Goal: Navigation & Orientation: Find specific page/section

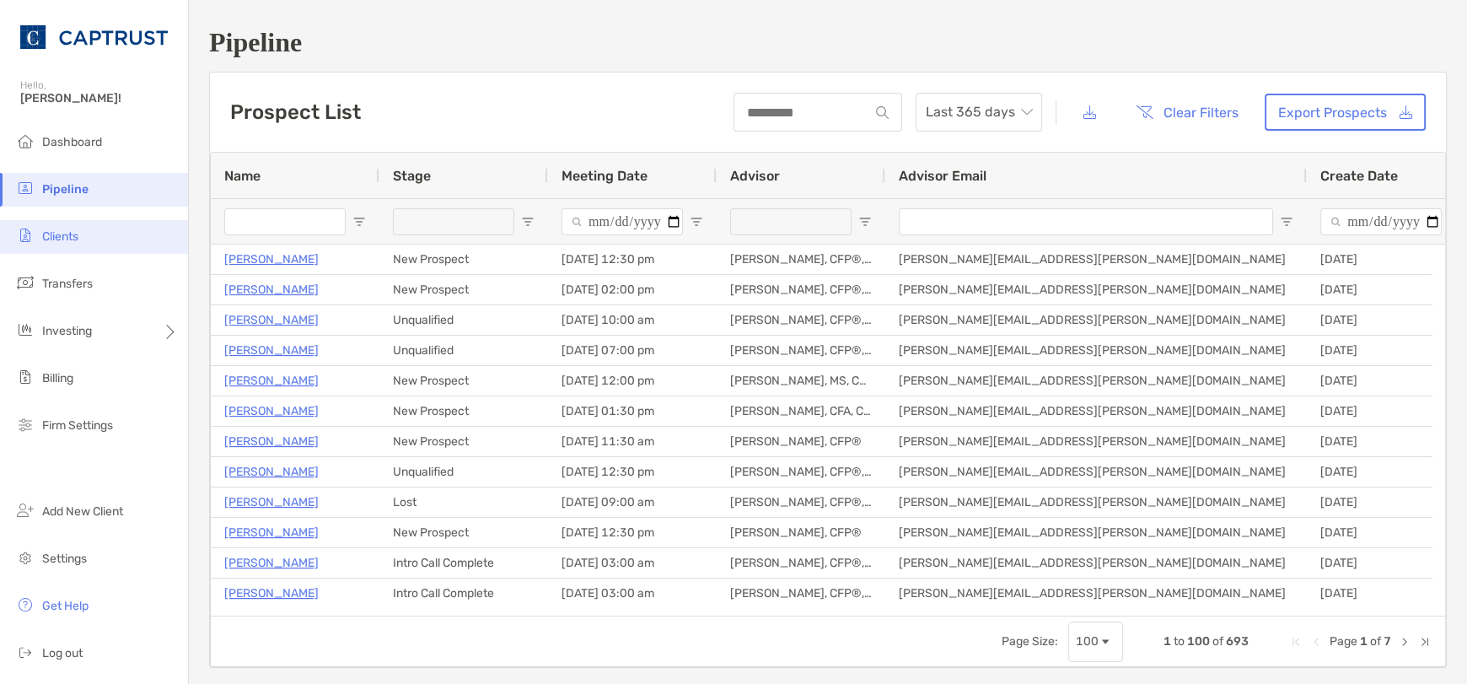
click at [114, 244] on li "Clients" at bounding box center [94, 237] width 188 height 34
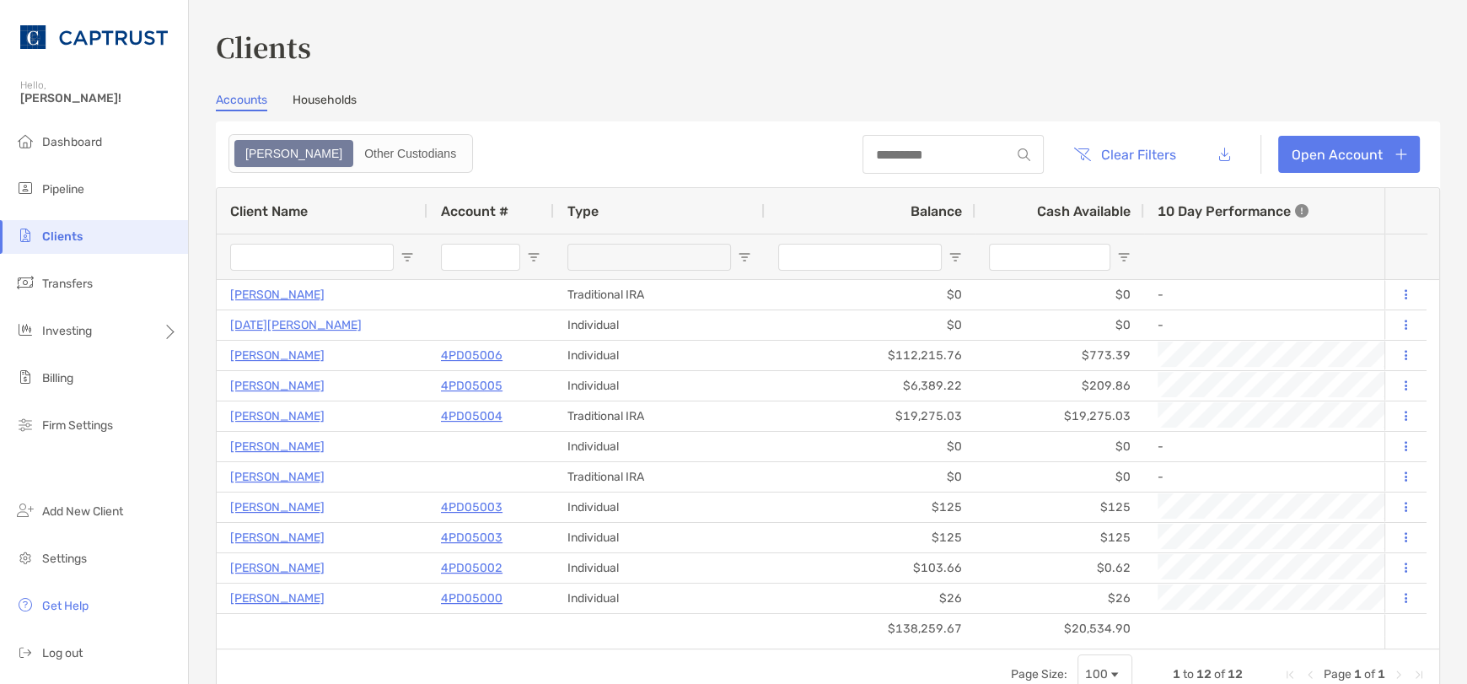
click at [344, 105] on link "Households" at bounding box center [325, 102] width 64 height 19
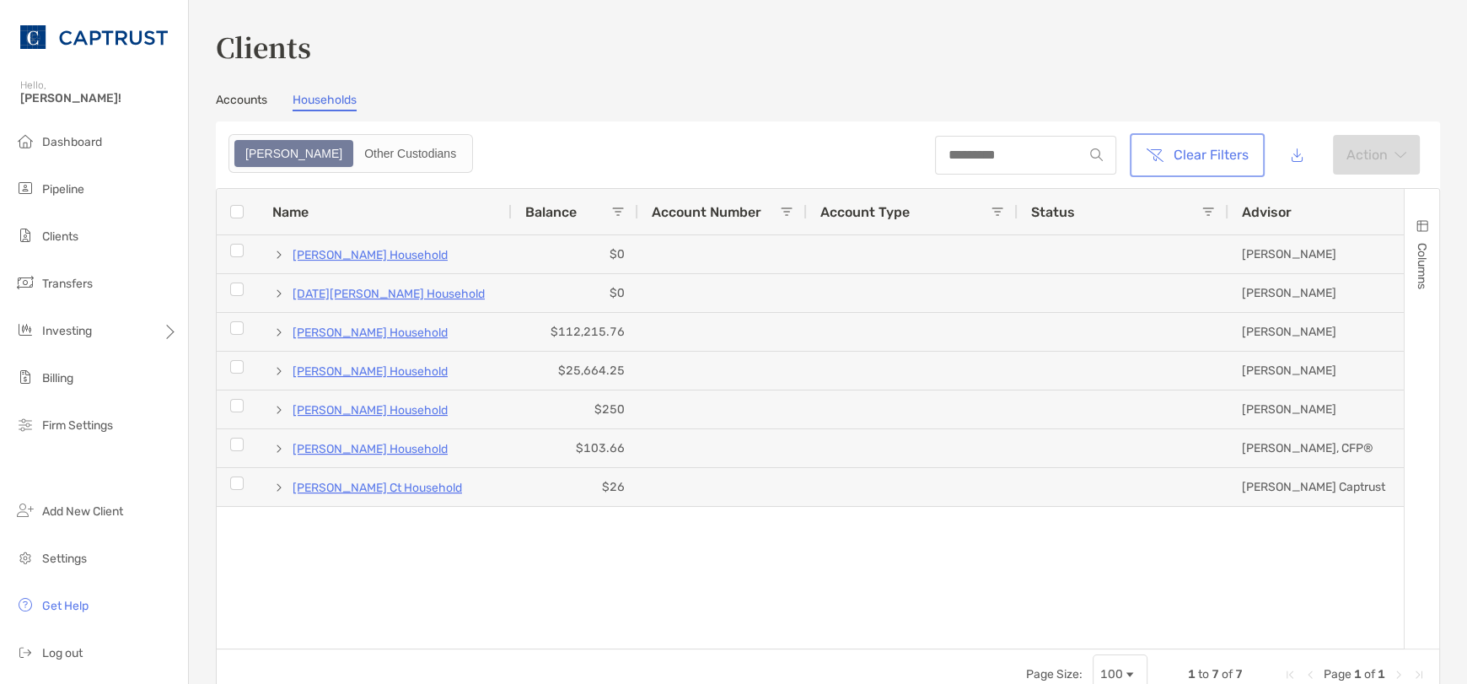
click at [1175, 155] on button "Clear Filters" at bounding box center [1197, 155] width 128 height 37
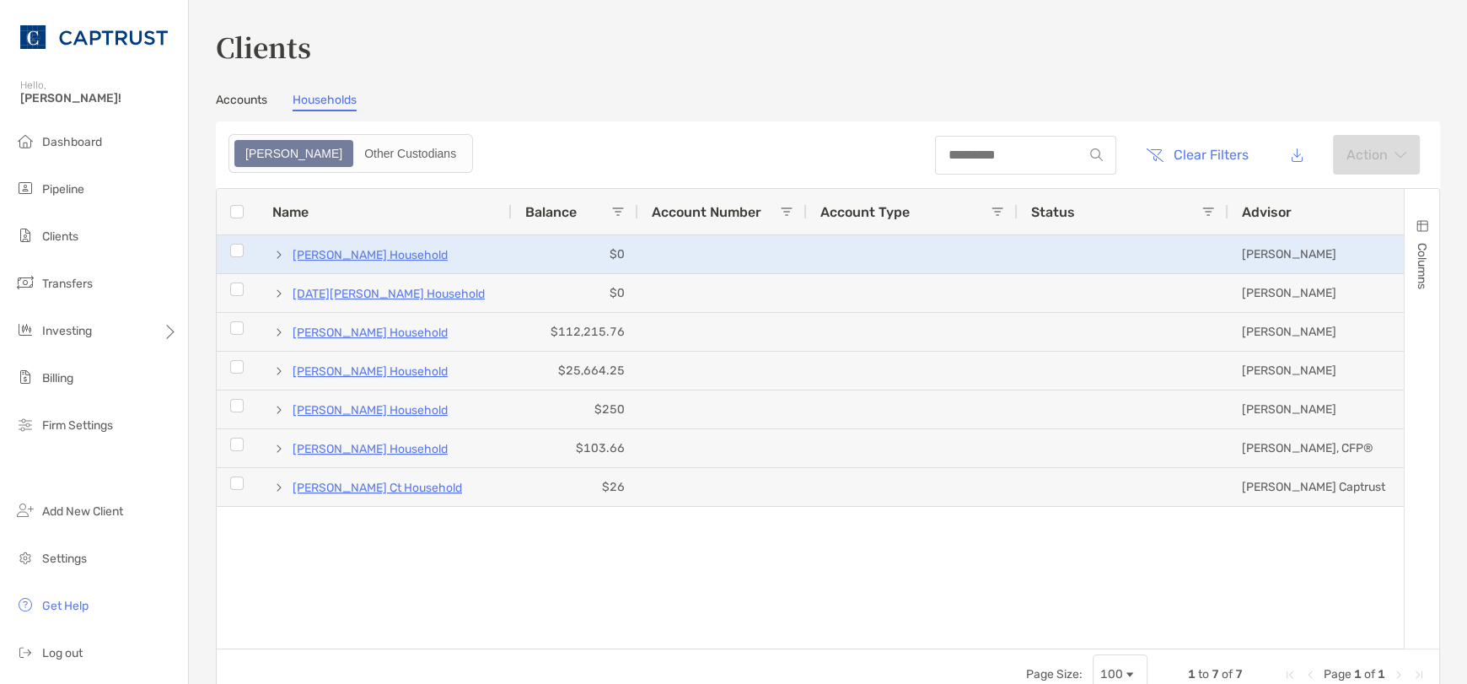
click at [282, 252] on span at bounding box center [278, 254] width 13 height 13
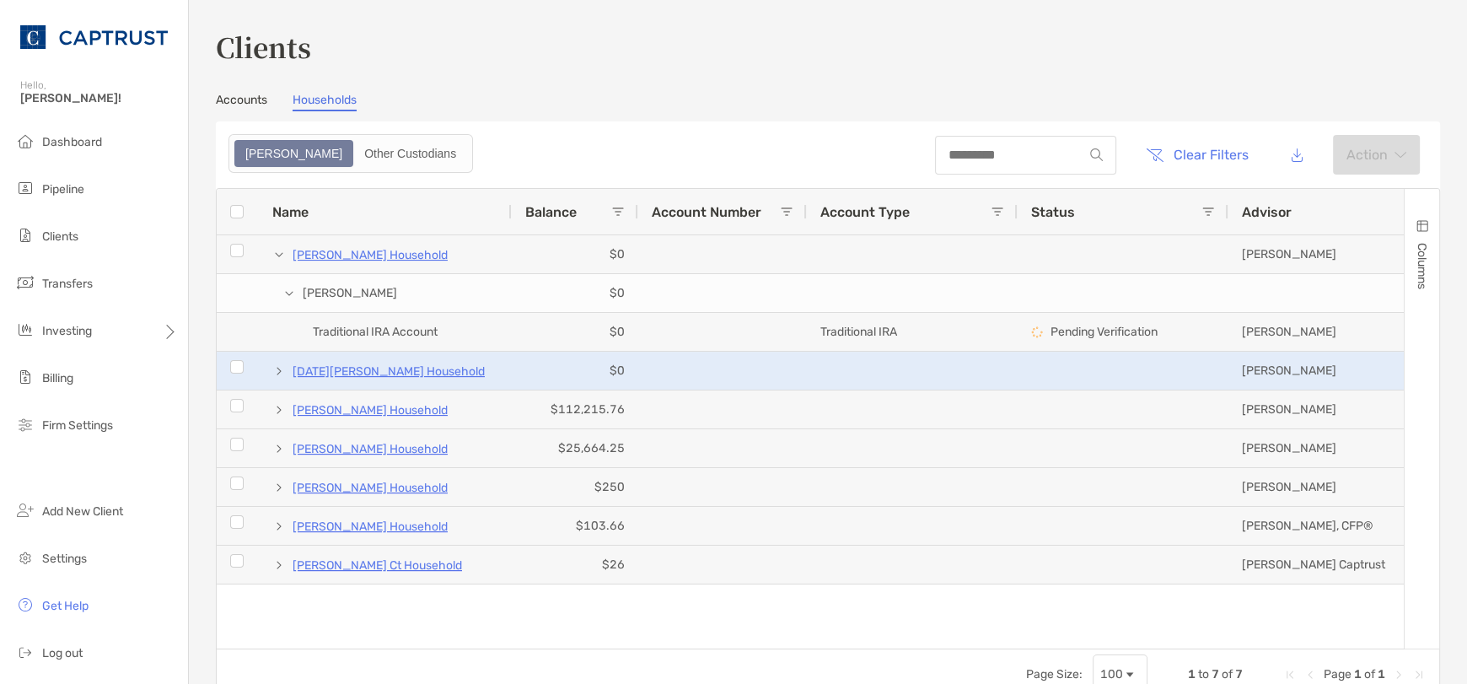
click at [276, 378] on span at bounding box center [278, 371] width 13 height 28
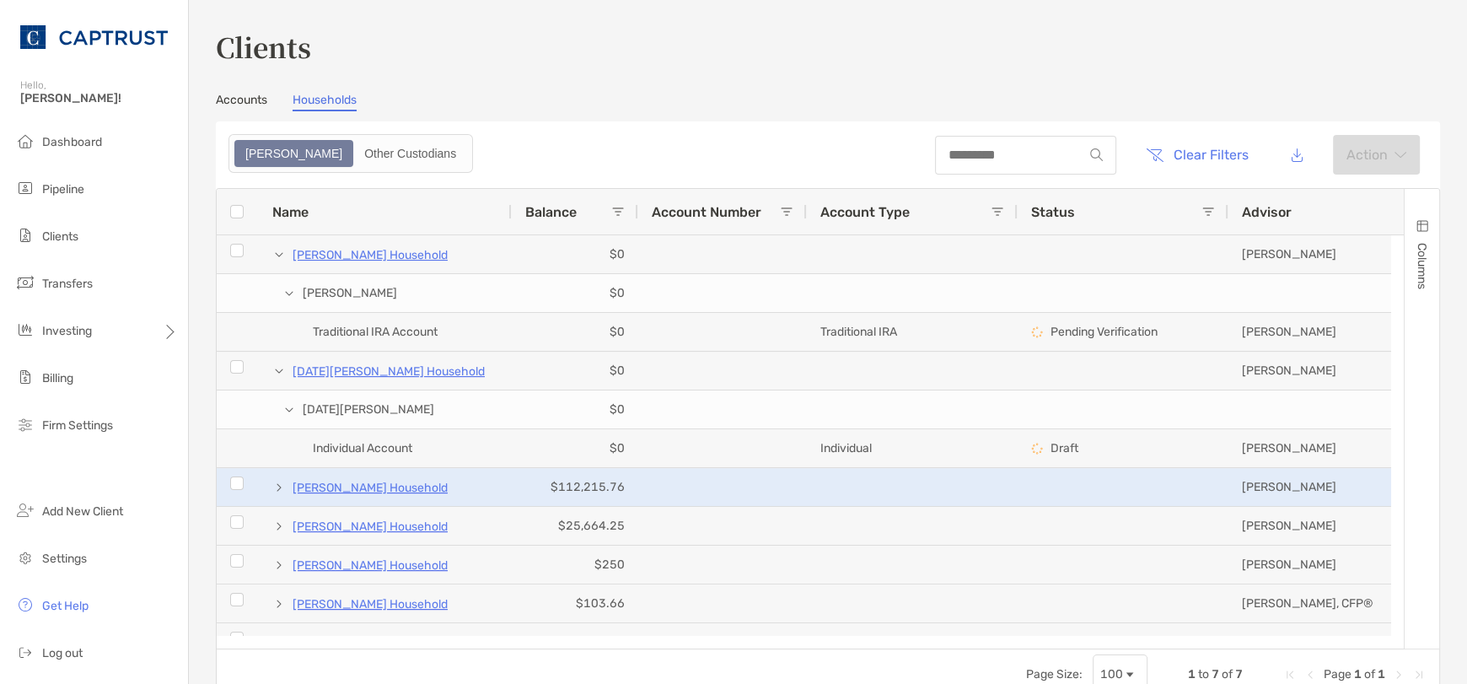
click at [278, 482] on span at bounding box center [278, 487] width 13 height 13
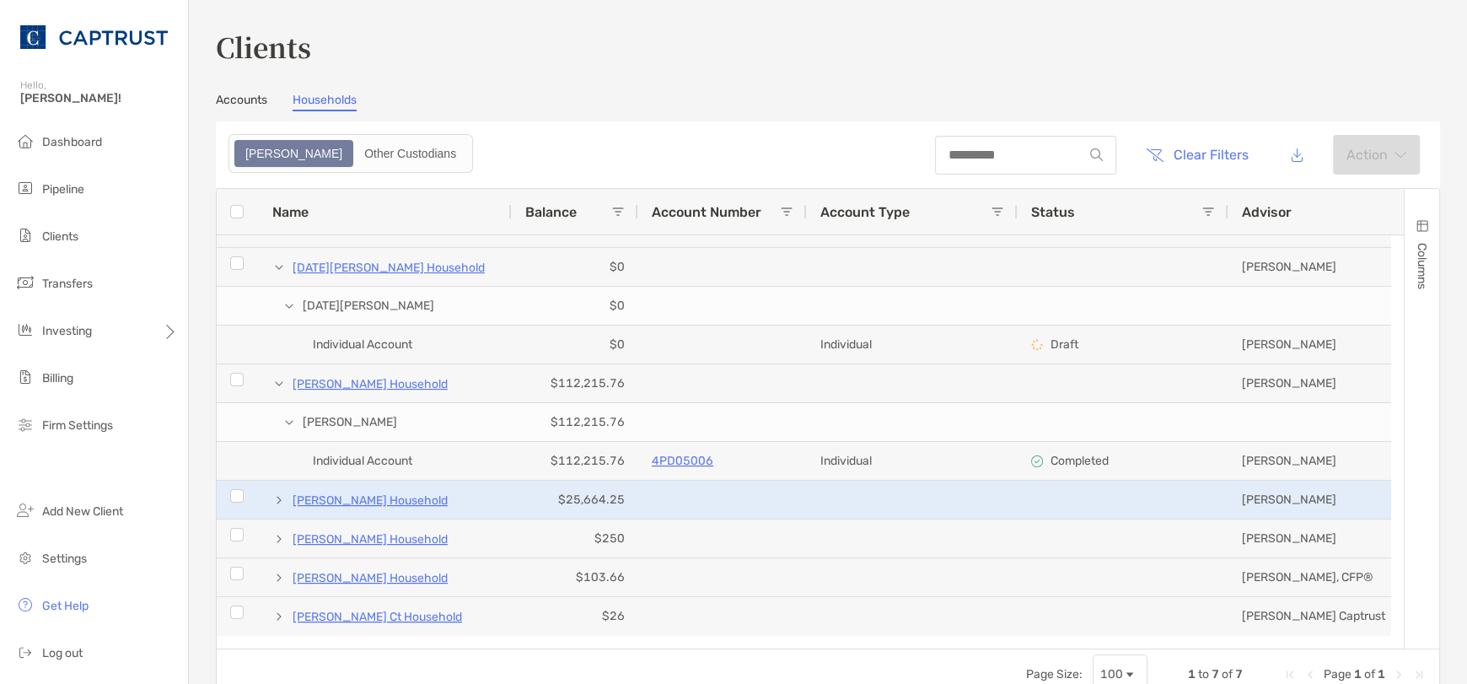
click at [277, 493] on span at bounding box center [278, 499] width 13 height 13
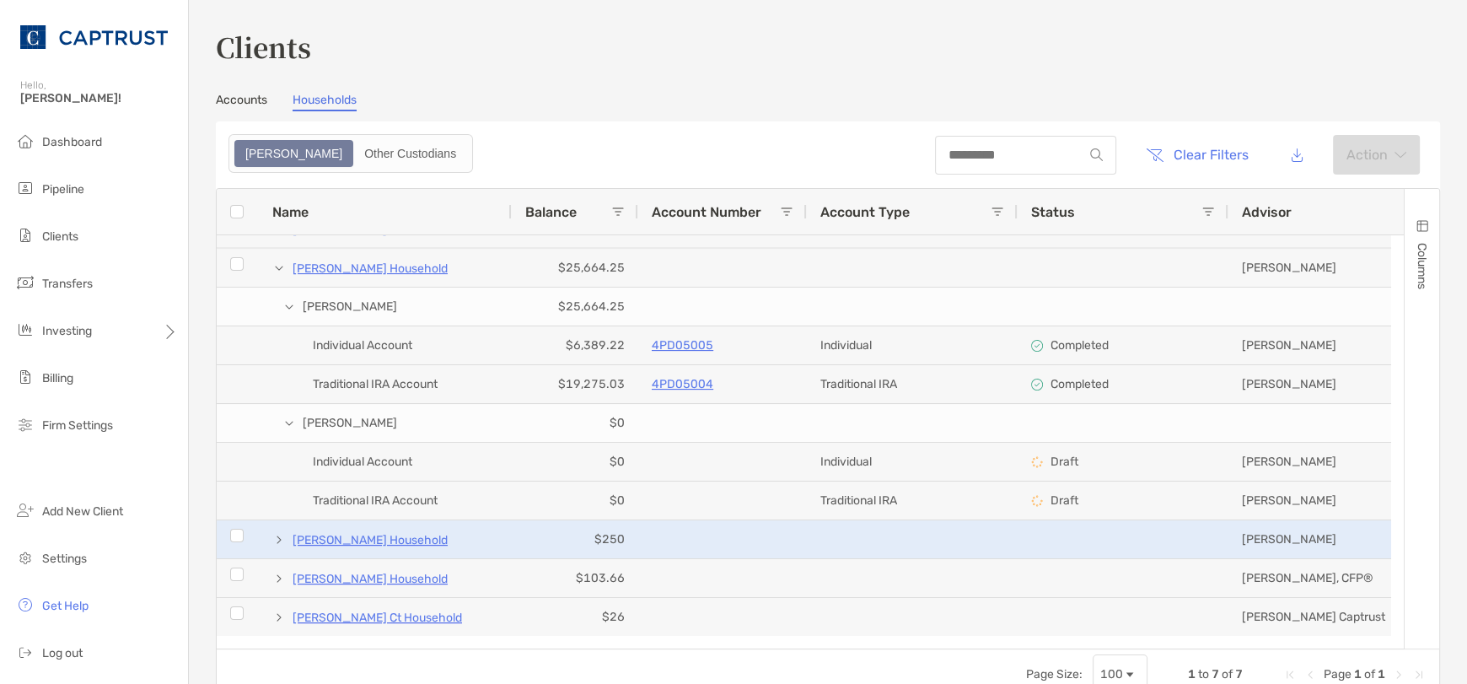
click at [275, 543] on span at bounding box center [278, 539] width 13 height 13
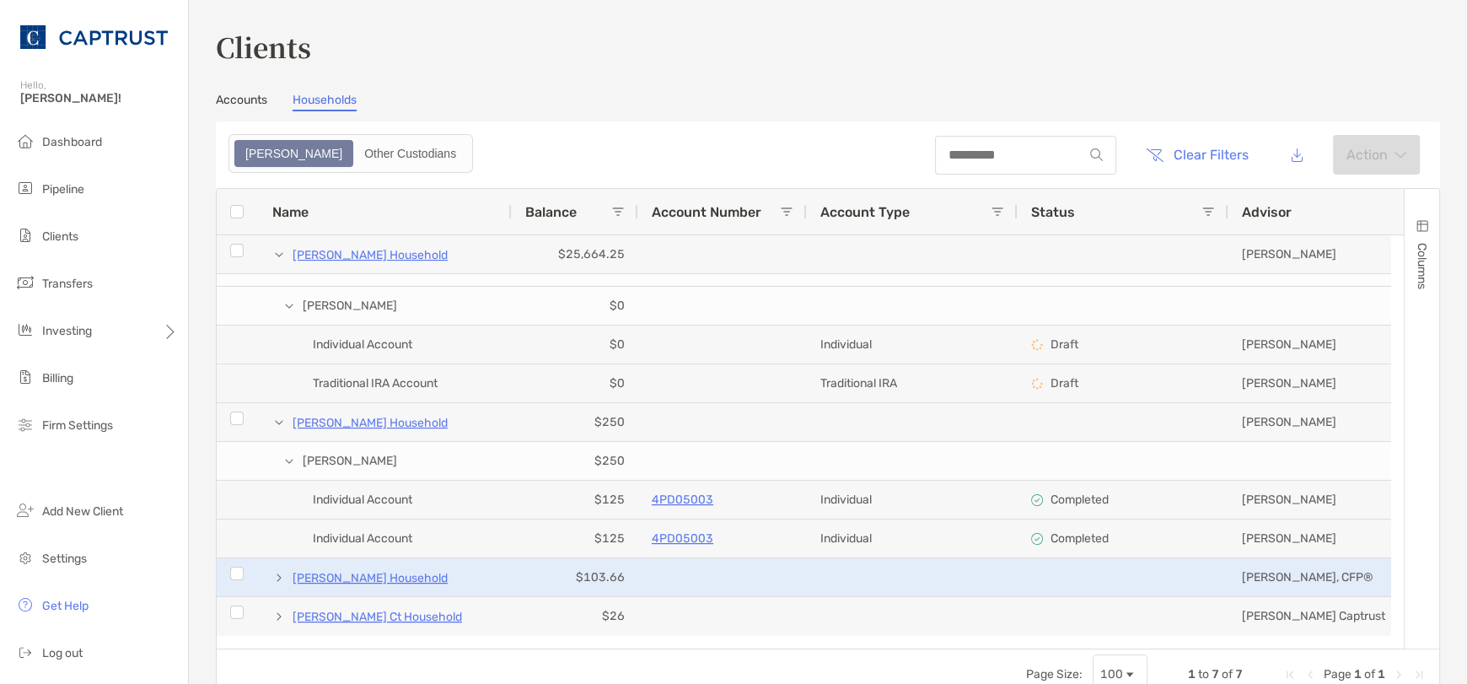
click at [279, 571] on span at bounding box center [278, 577] width 13 height 13
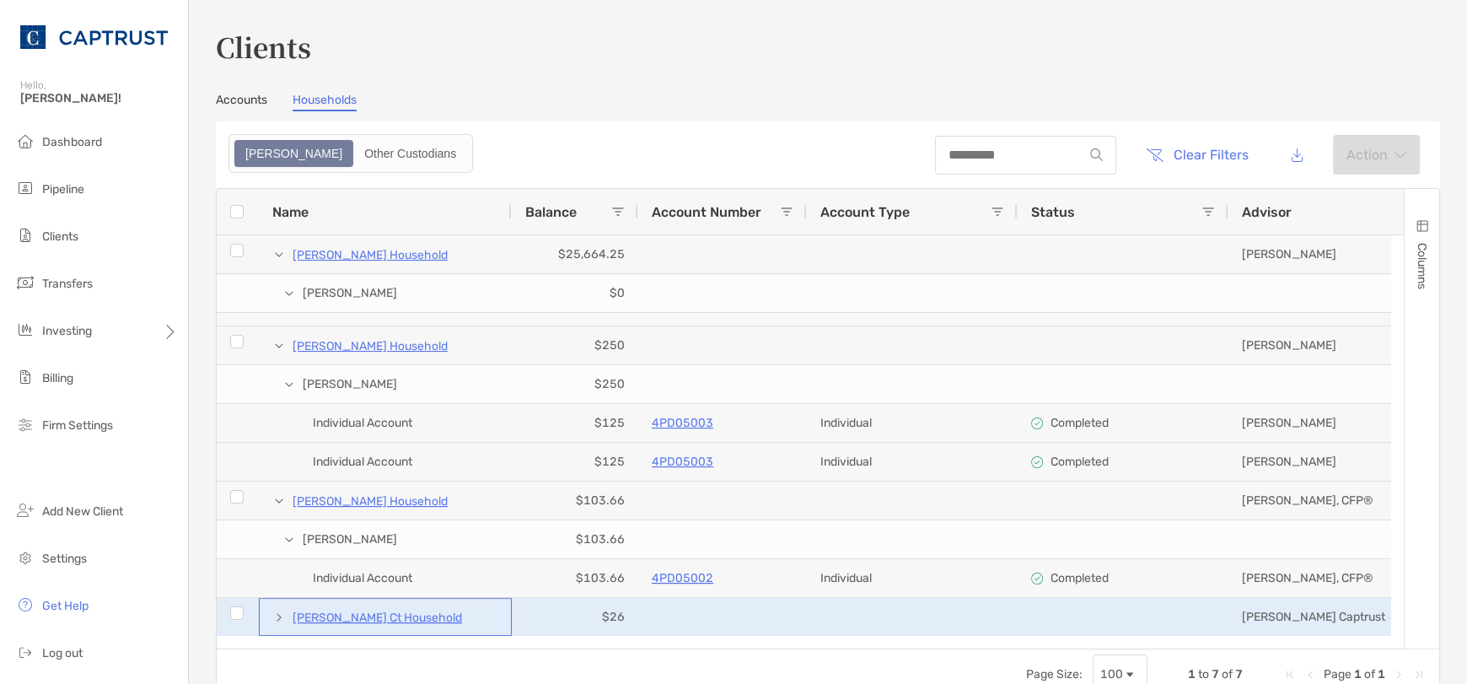
click at [276, 610] on span at bounding box center [278, 616] width 13 height 13
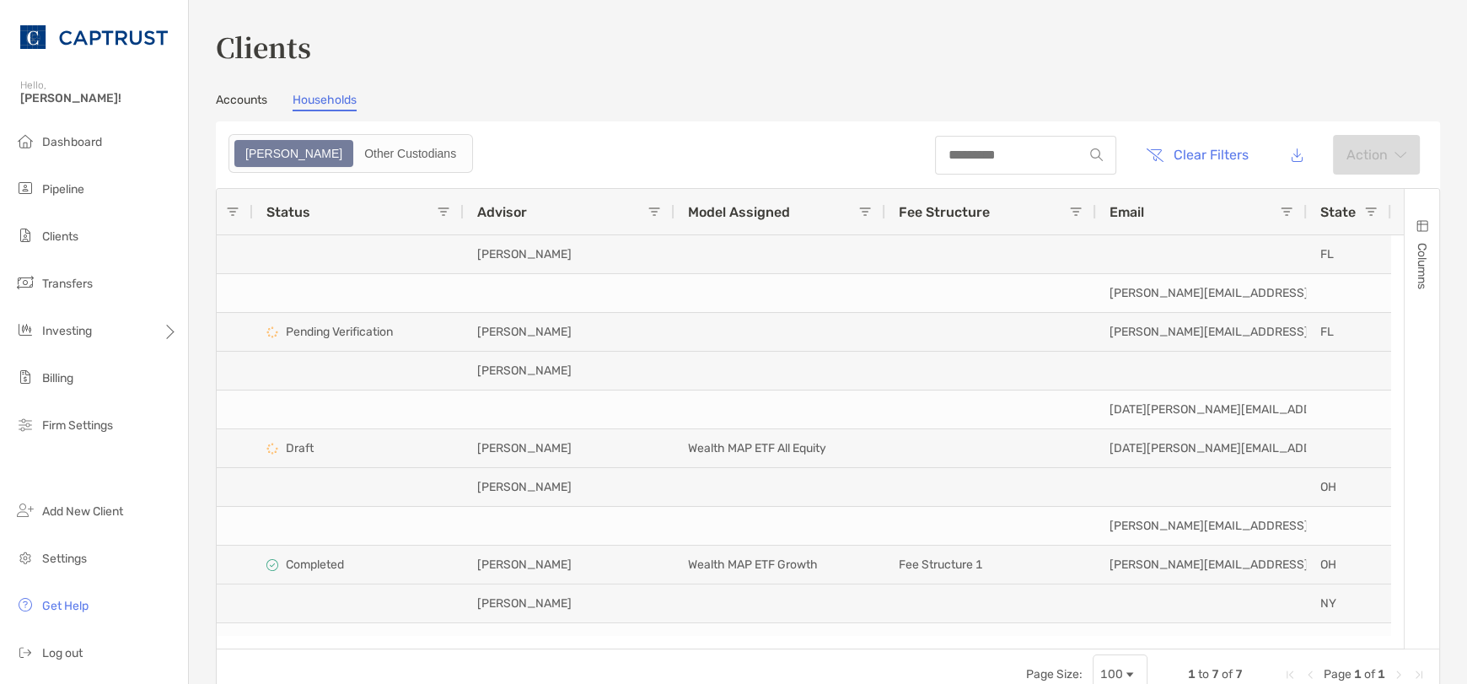
click at [1405, 233] on button "Columns" at bounding box center [1422, 254] width 35 height 131
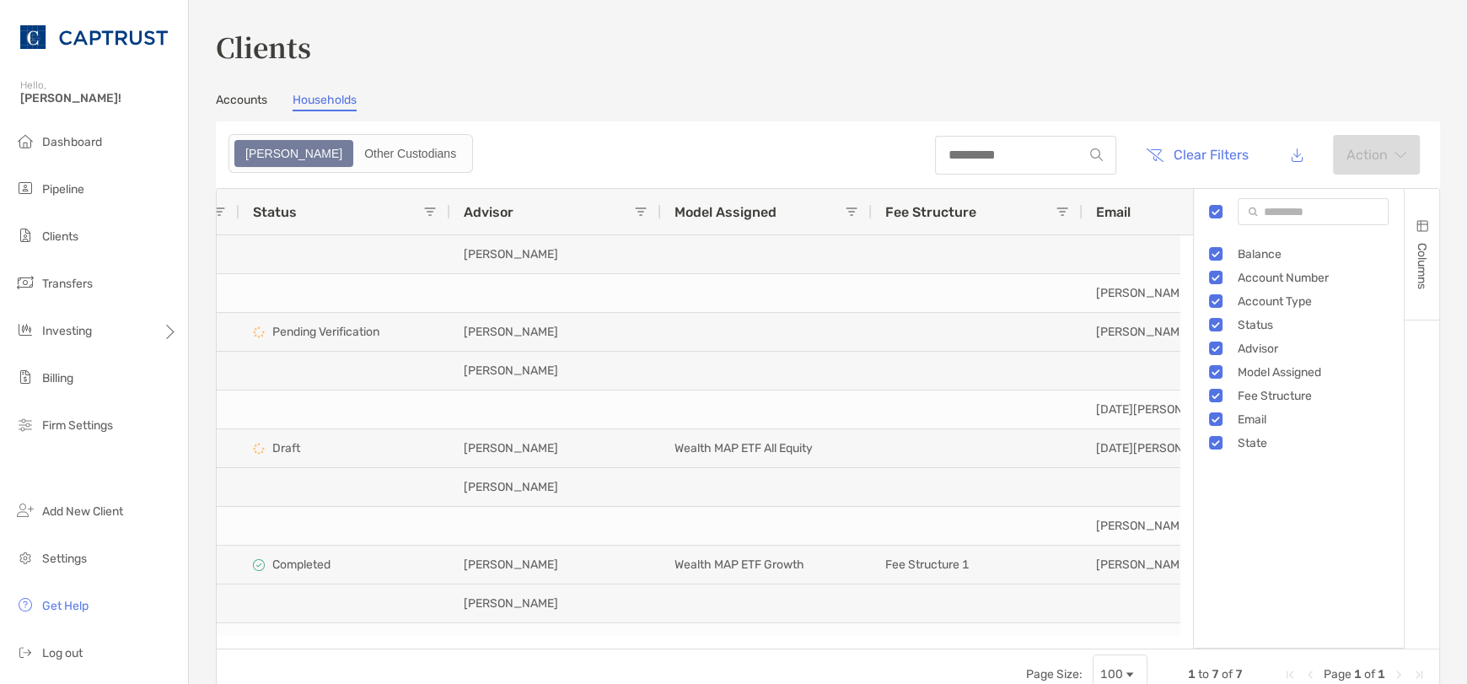
click at [1210, 94] on div "Accounts Households" at bounding box center [828, 102] width 1224 height 19
click at [1415, 249] on span "Columns" at bounding box center [1422, 266] width 14 height 46
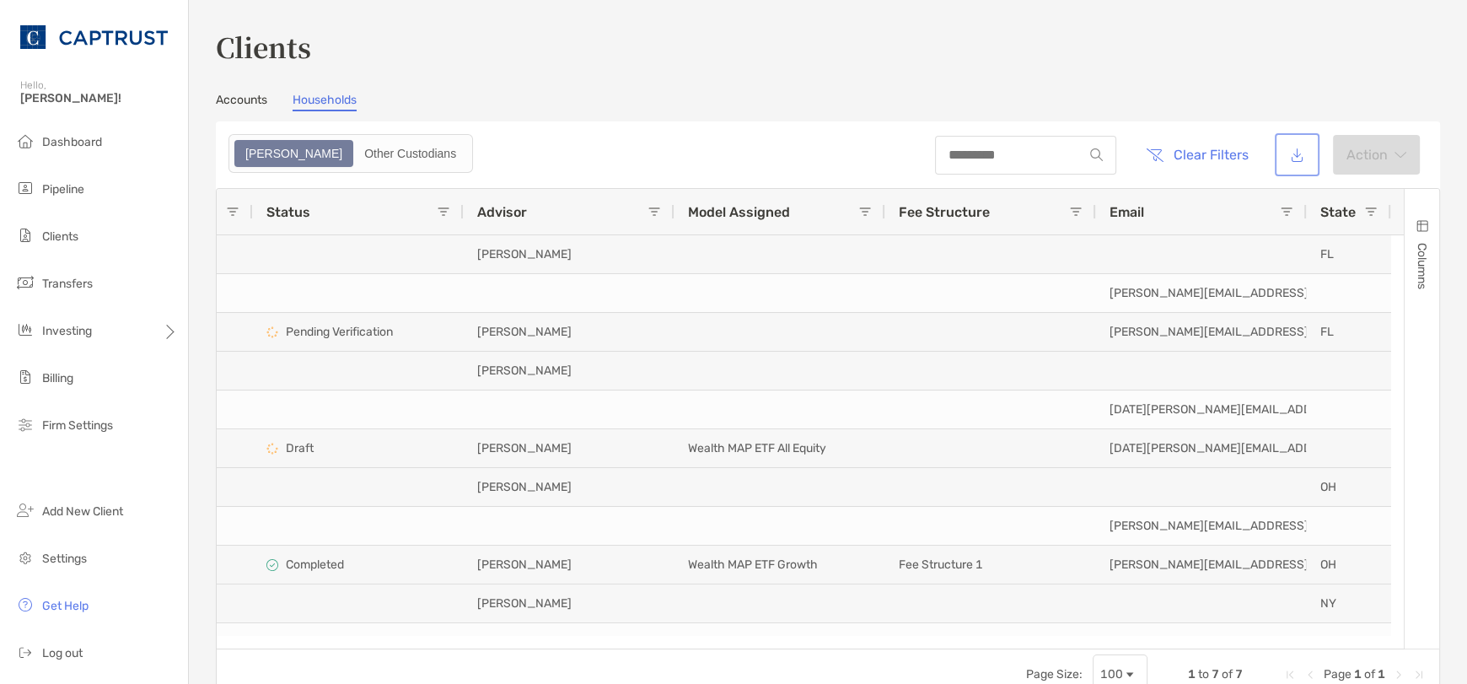
click at [1279, 147] on button "button" at bounding box center [1297, 155] width 38 height 36
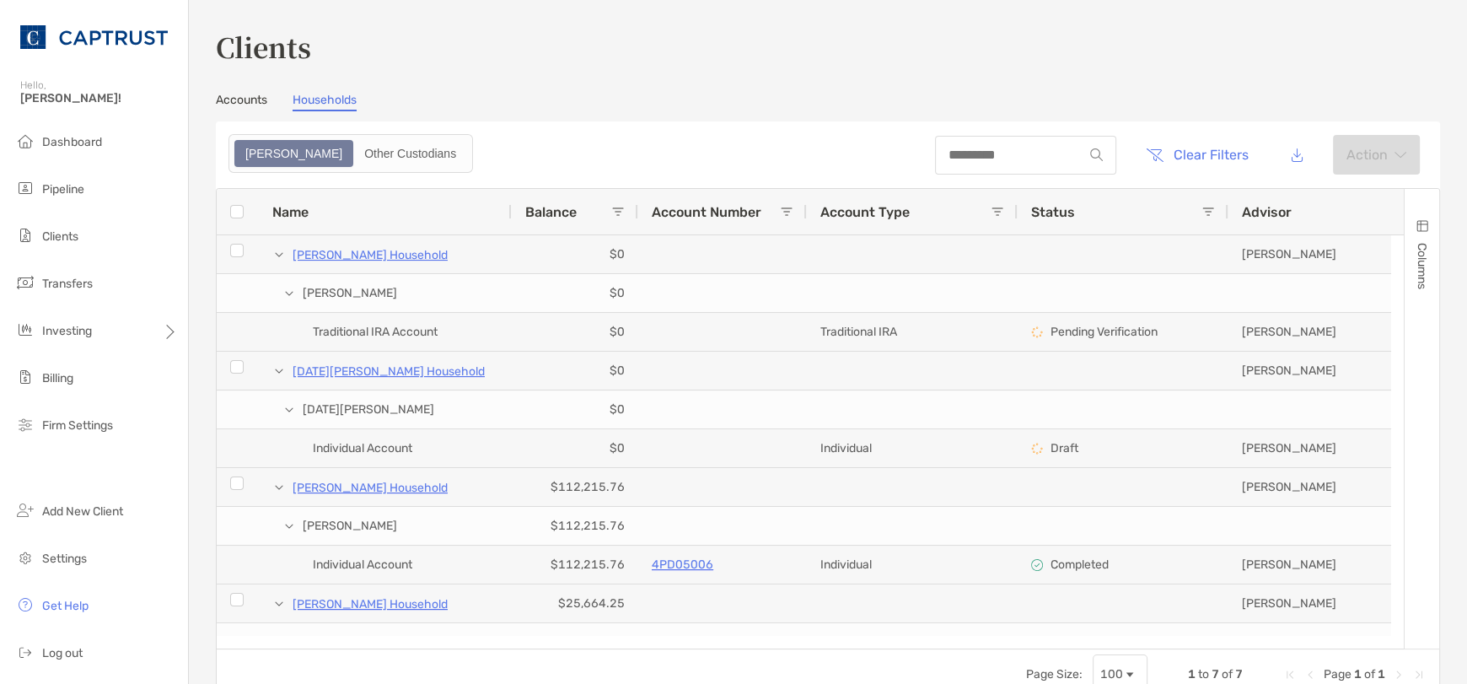
click at [263, 99] on link "Accounts" at bounding box center [241, 102] width 51 height 19
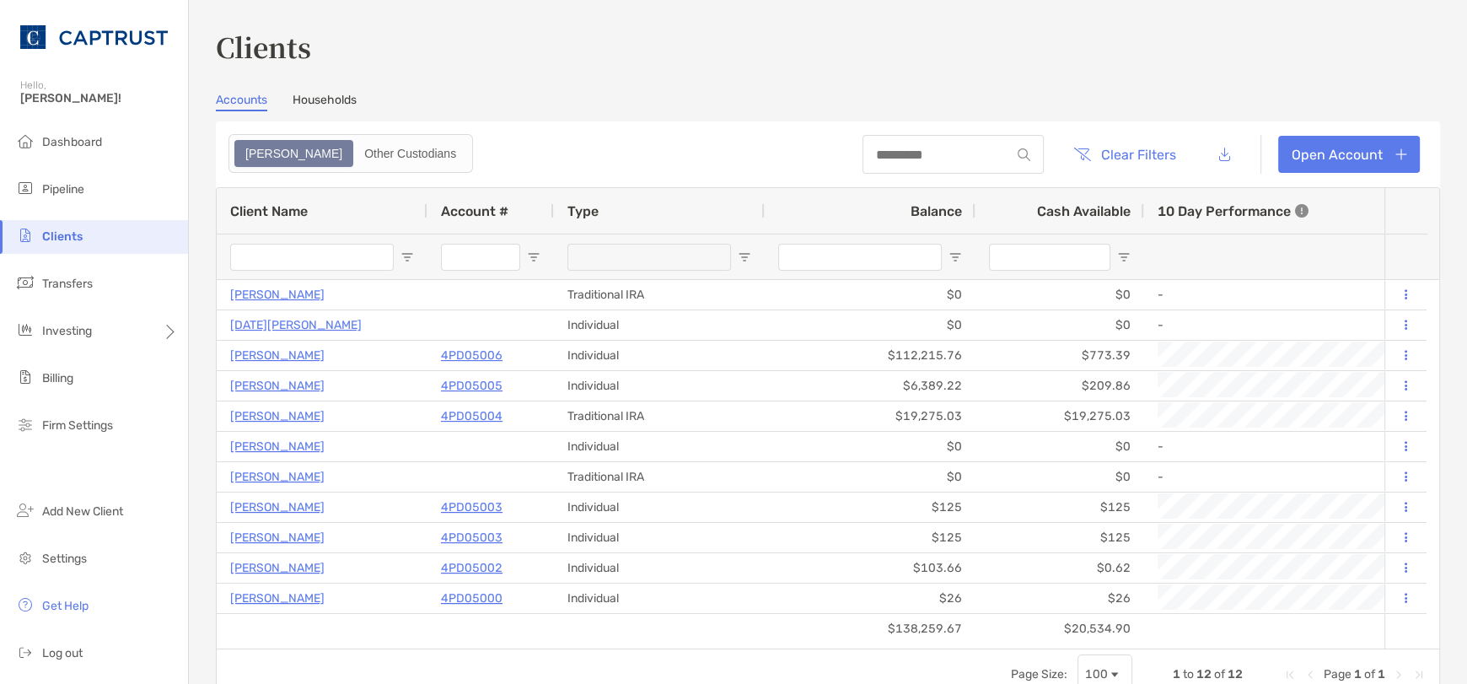
click at [320, 99] on link "Households" at bounding box center [325, 102] width 64 height 19
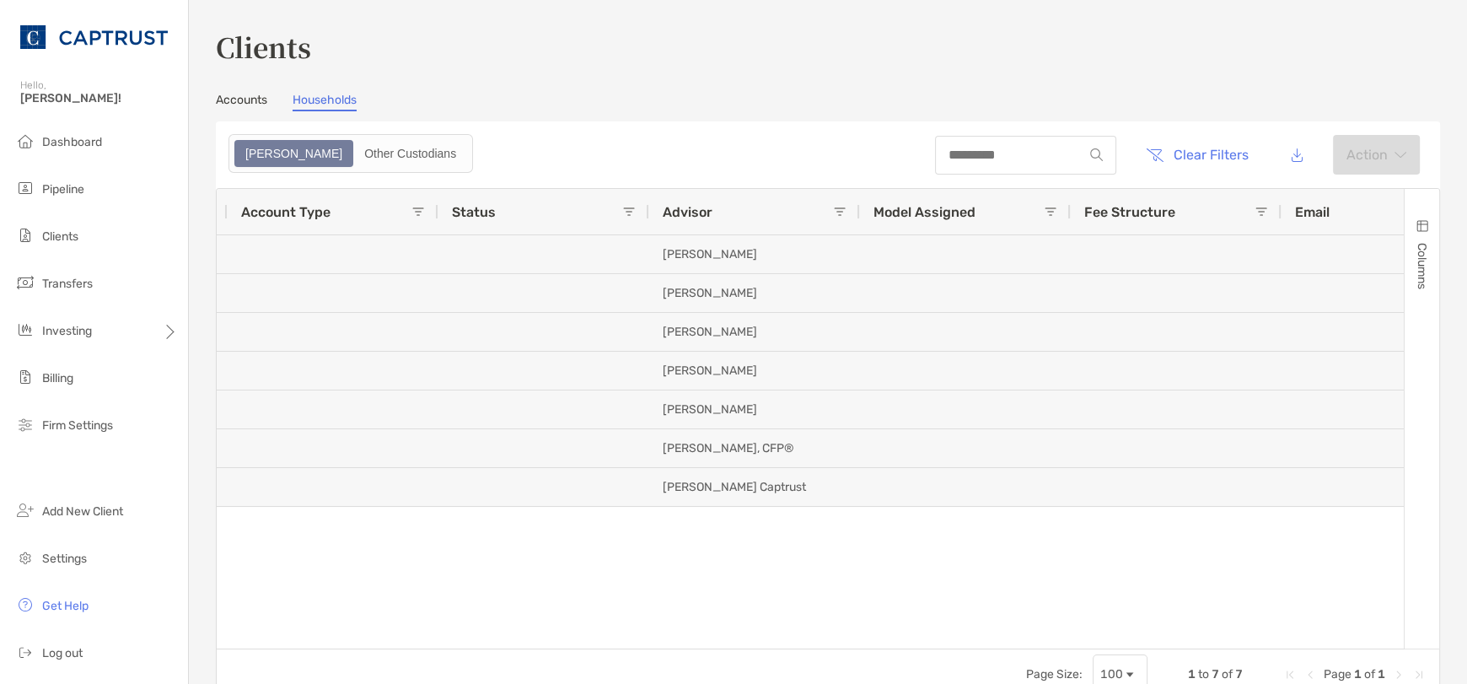
scroll to position [0, 316]
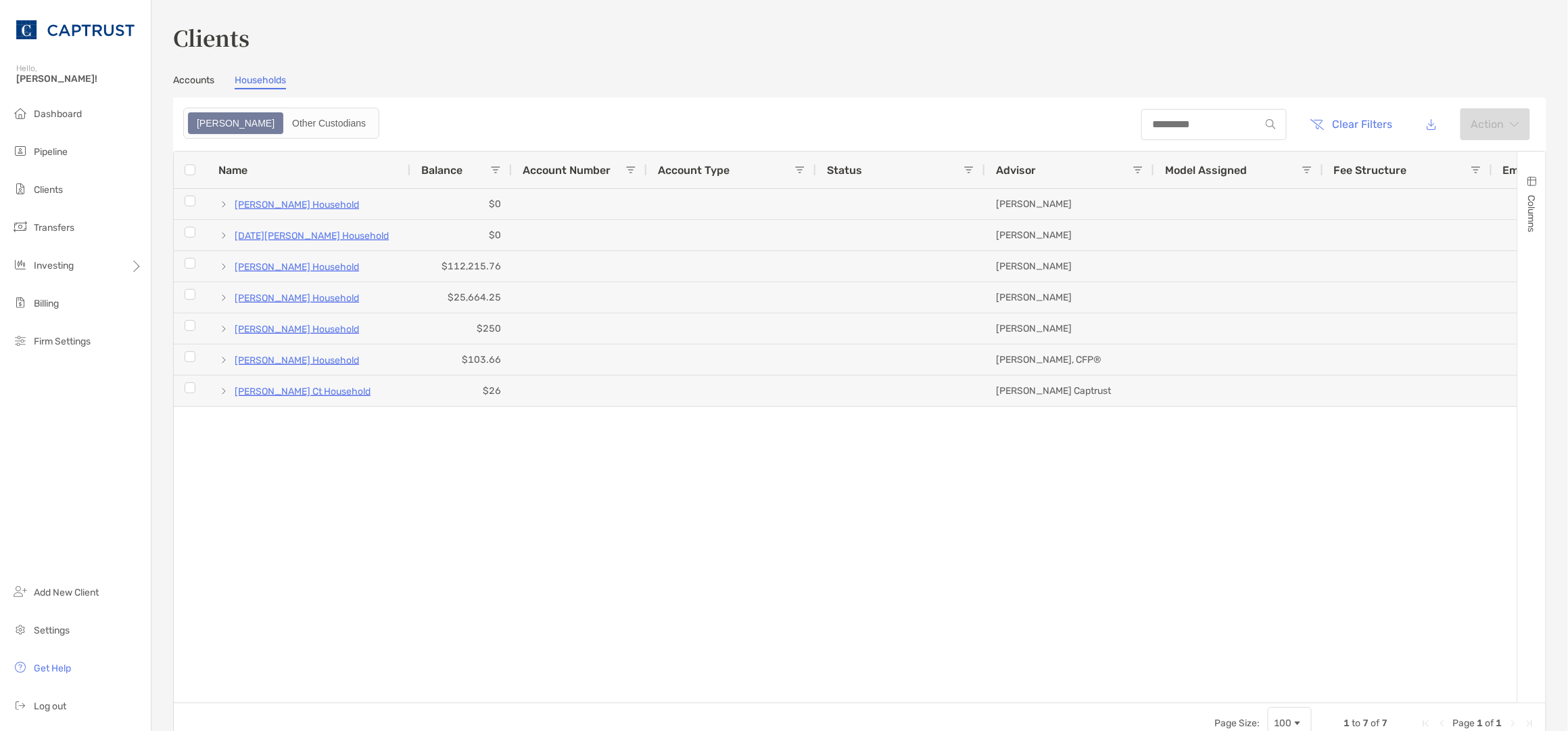
drag, startPoint x: 1153, startPoint y: 172, endPoint x: 1144, endPoint y: 173, distance: 9.1
click at [1144, 173] on div "Advisor" at bounding box center [1070, 170] width 169 height 37
drag, startPoint x: 984, startPoint y: 175, endPoint x: 900, endPoint y: 174, distance: 84.0
click at [900, 174] on div "Status" at bounding box center [901, 170] width 169 height 37
click at [813, 173] on div at bounding box center [816, 170] width 6 height 37
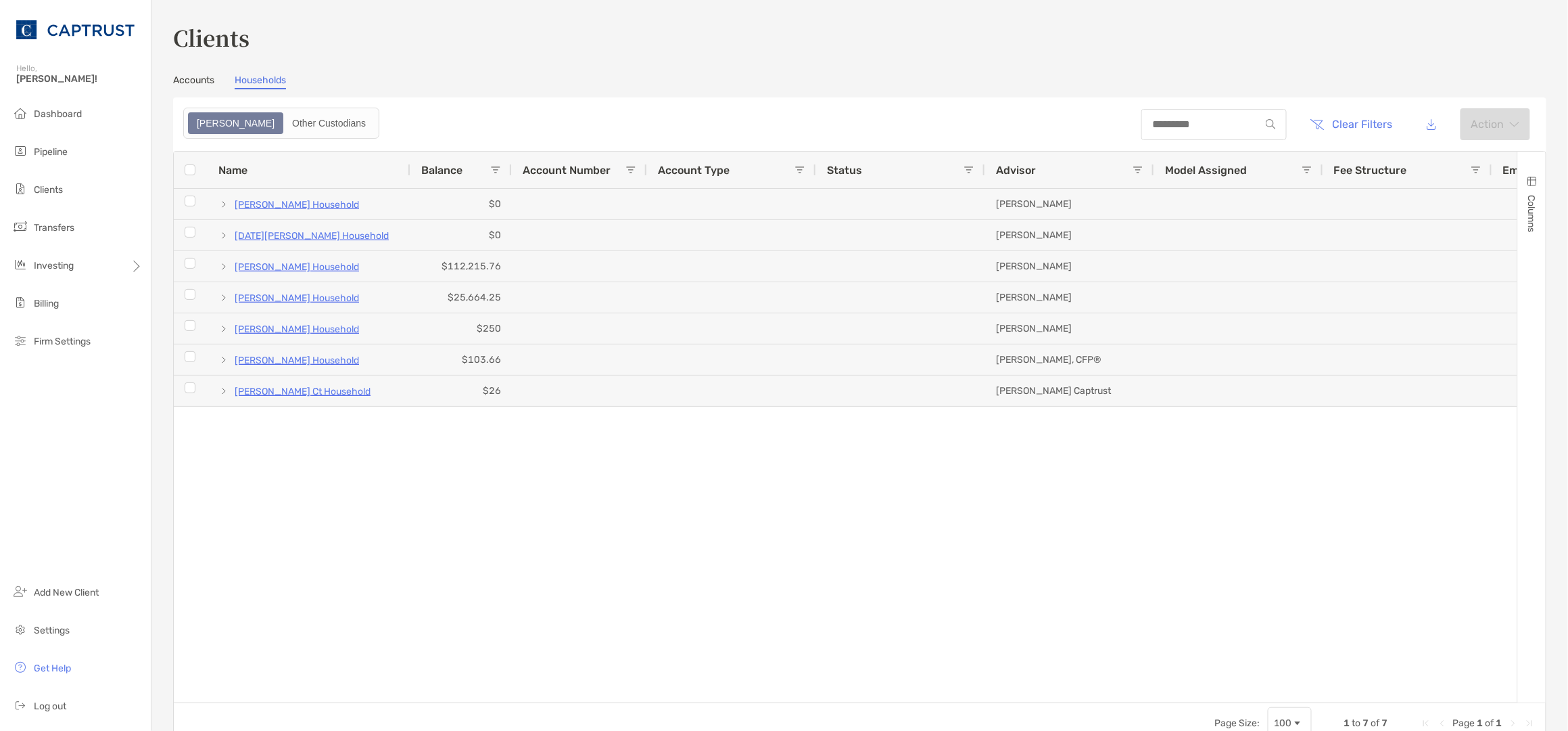
click at [813, 173] on div at bounding box center [816, 170] width 6 height 37
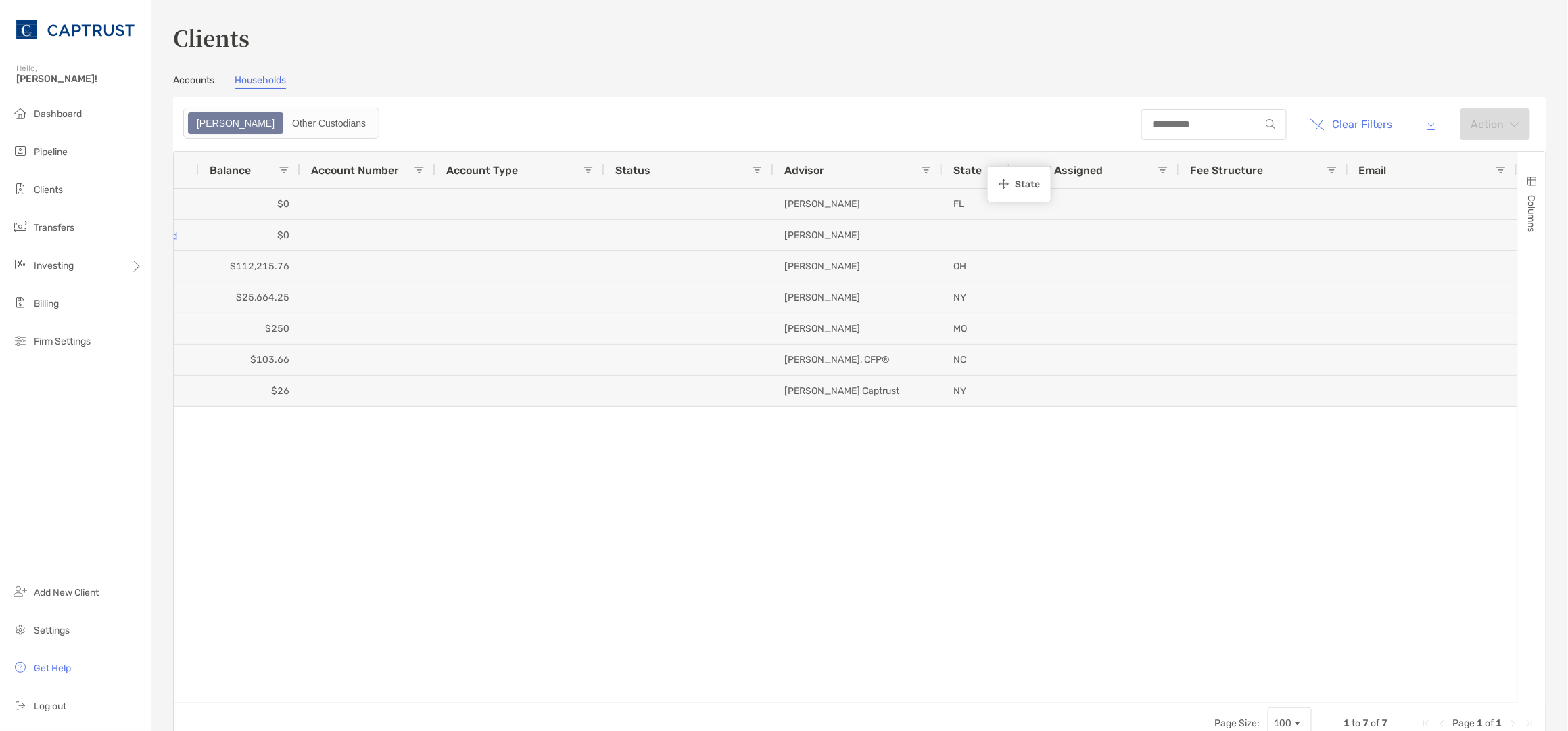
drag, startPoint x: 1466, startPoint y: 165, endPoint x: 994, endPoint y: 170, distance: 472.0
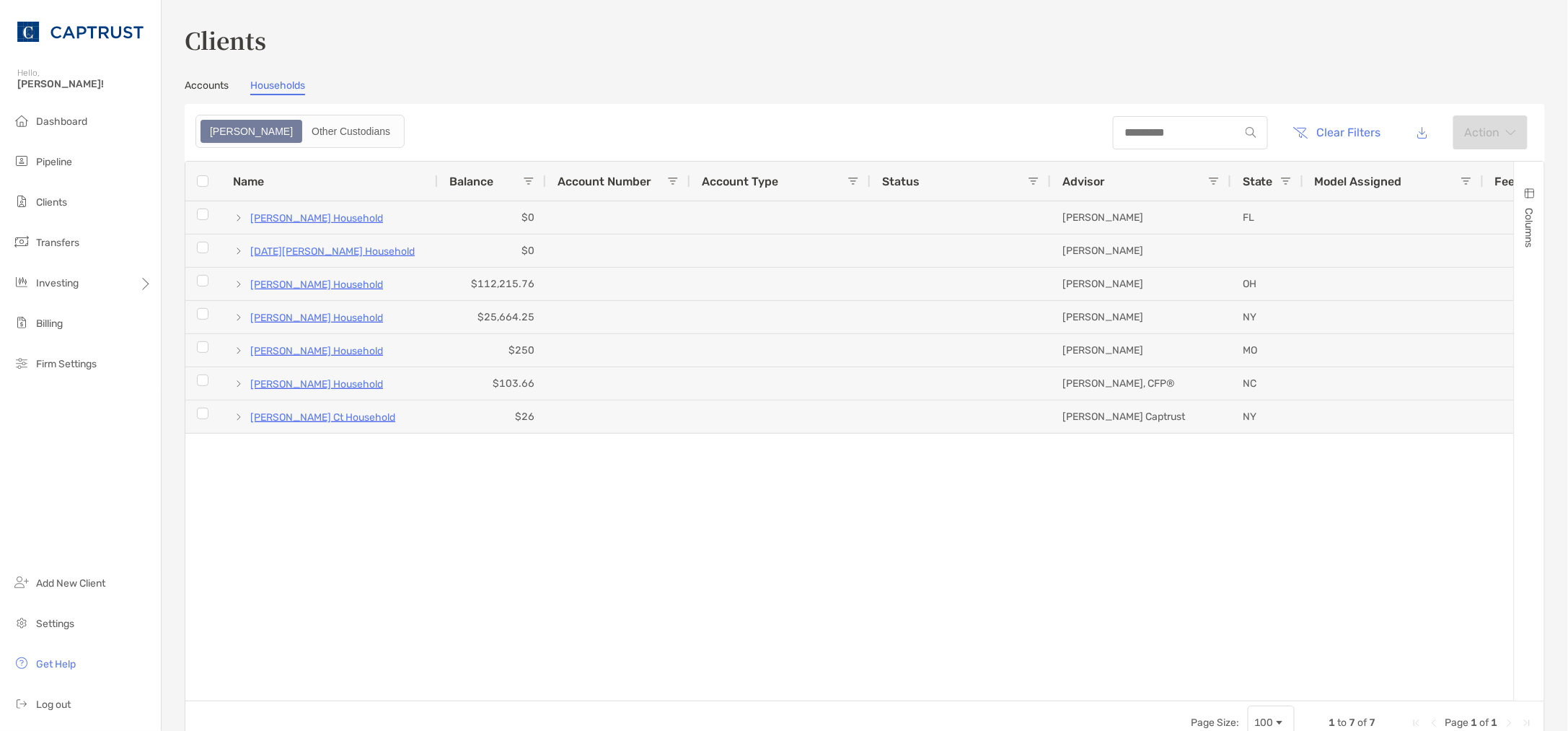
drag, startPoint x: 1168, startPoint y: 688, endPoint x: 1451, endPoint y: 698, distance: 283.2
click at [1254, 585] on div "Name Balance Account Number Account Type Status Advisor Model Assigned Fee Stru…" at bounding box center [865, 453] width 1360 height 584
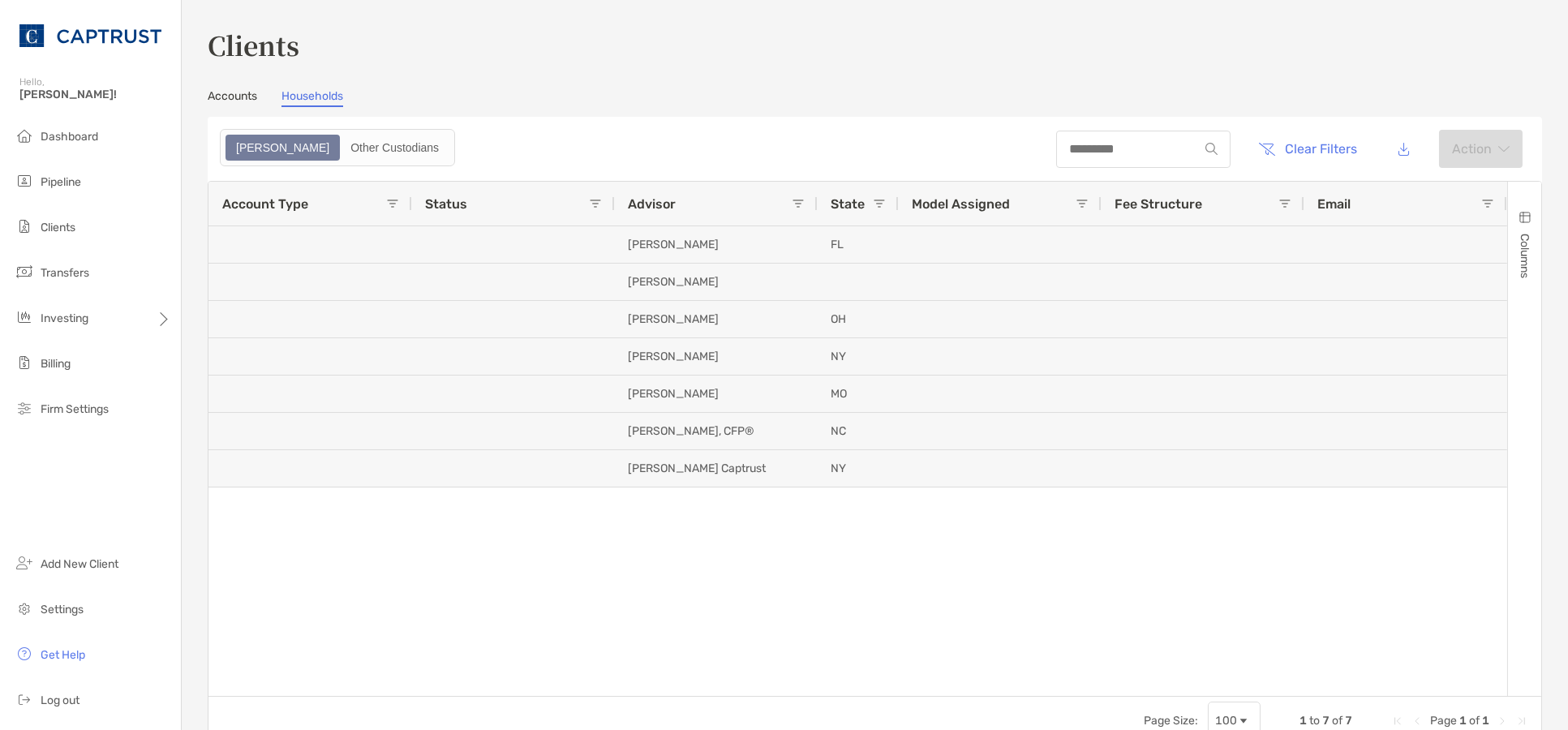
scroll to position [0, 227]
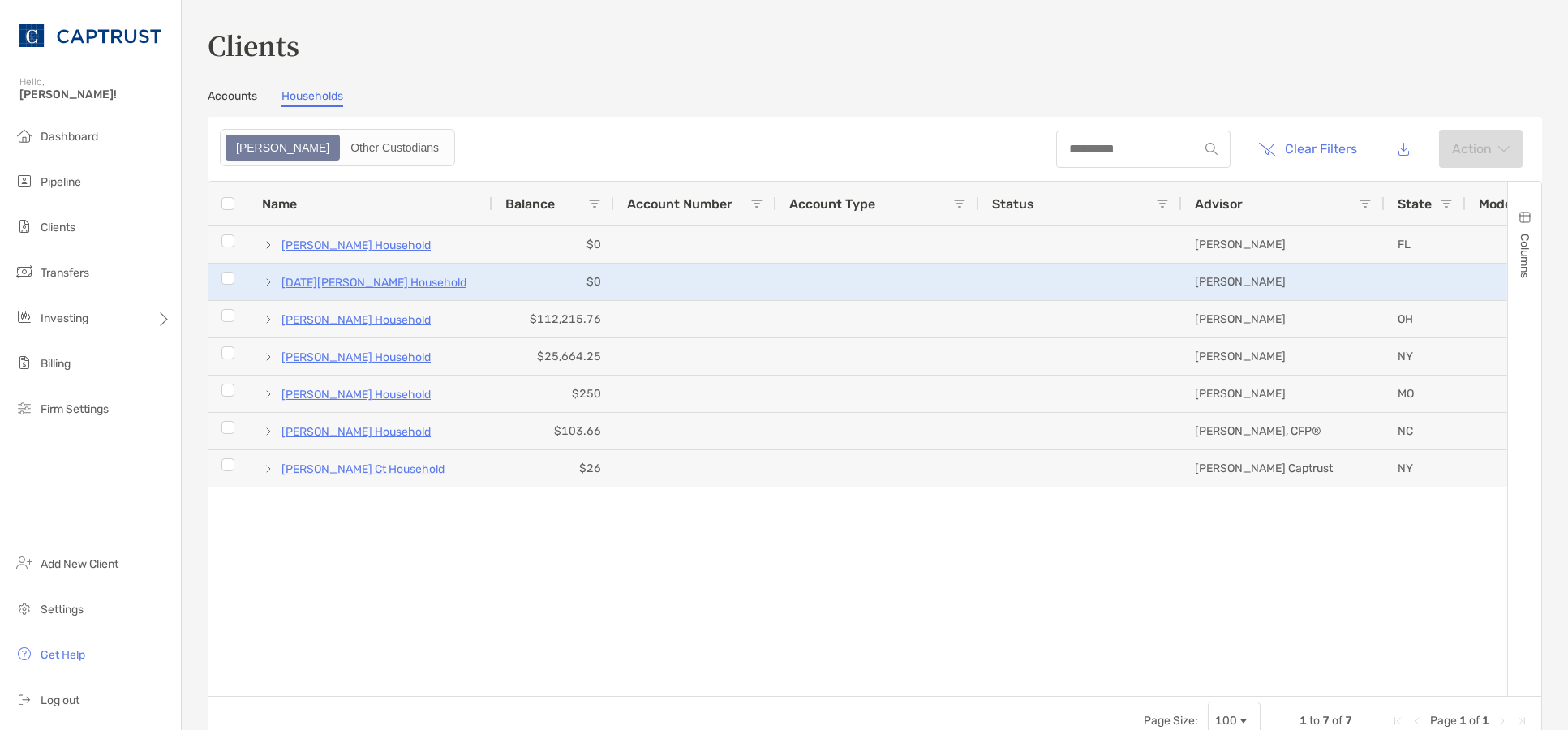
click at [267, 282] on span at bounding box center [267, 282] width 13 height 13
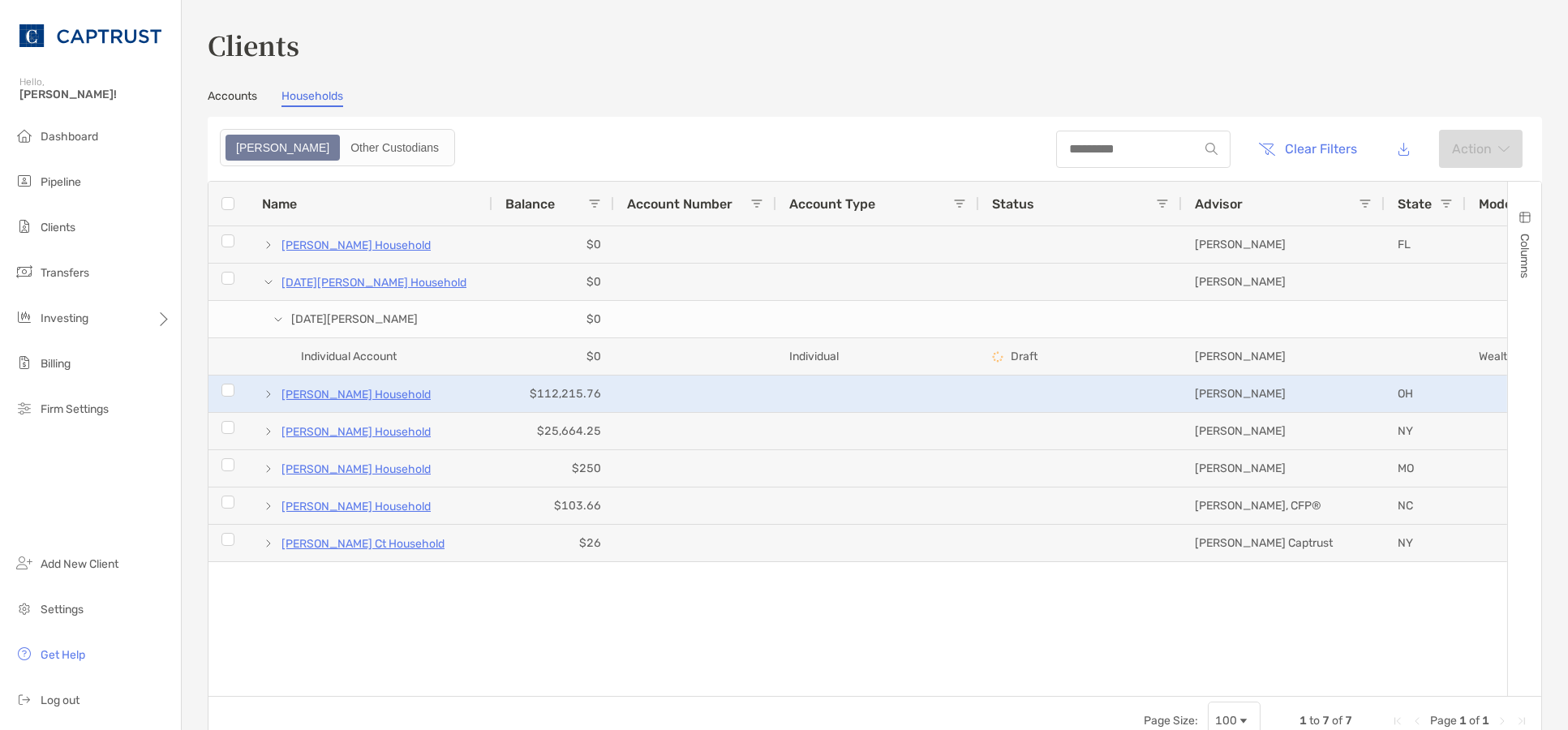
click at [268, 395] on span at bounding box center [267, 393] width 13 height 13
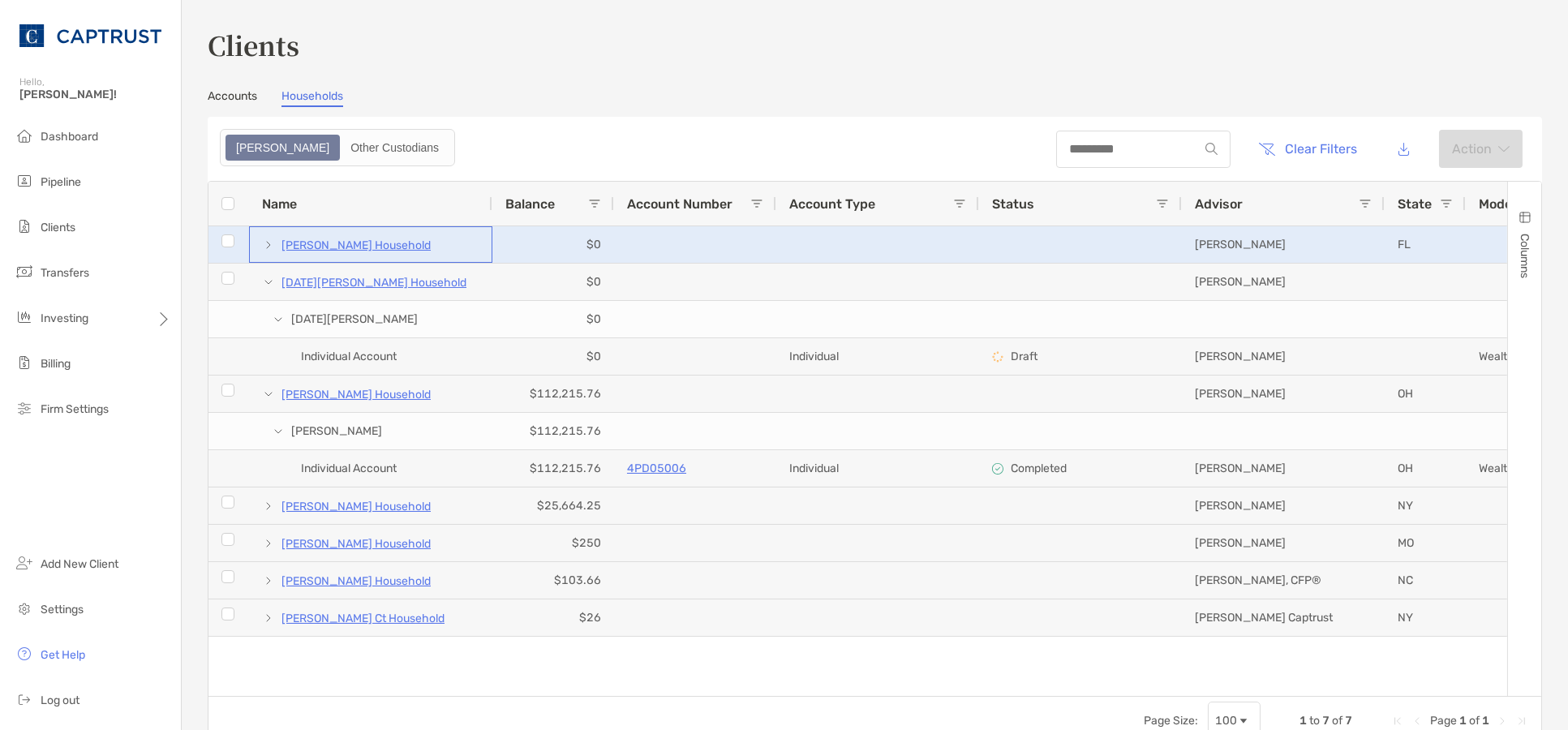
click at [266, 241] on span at bounding box center [267, 244] width 13 height 13
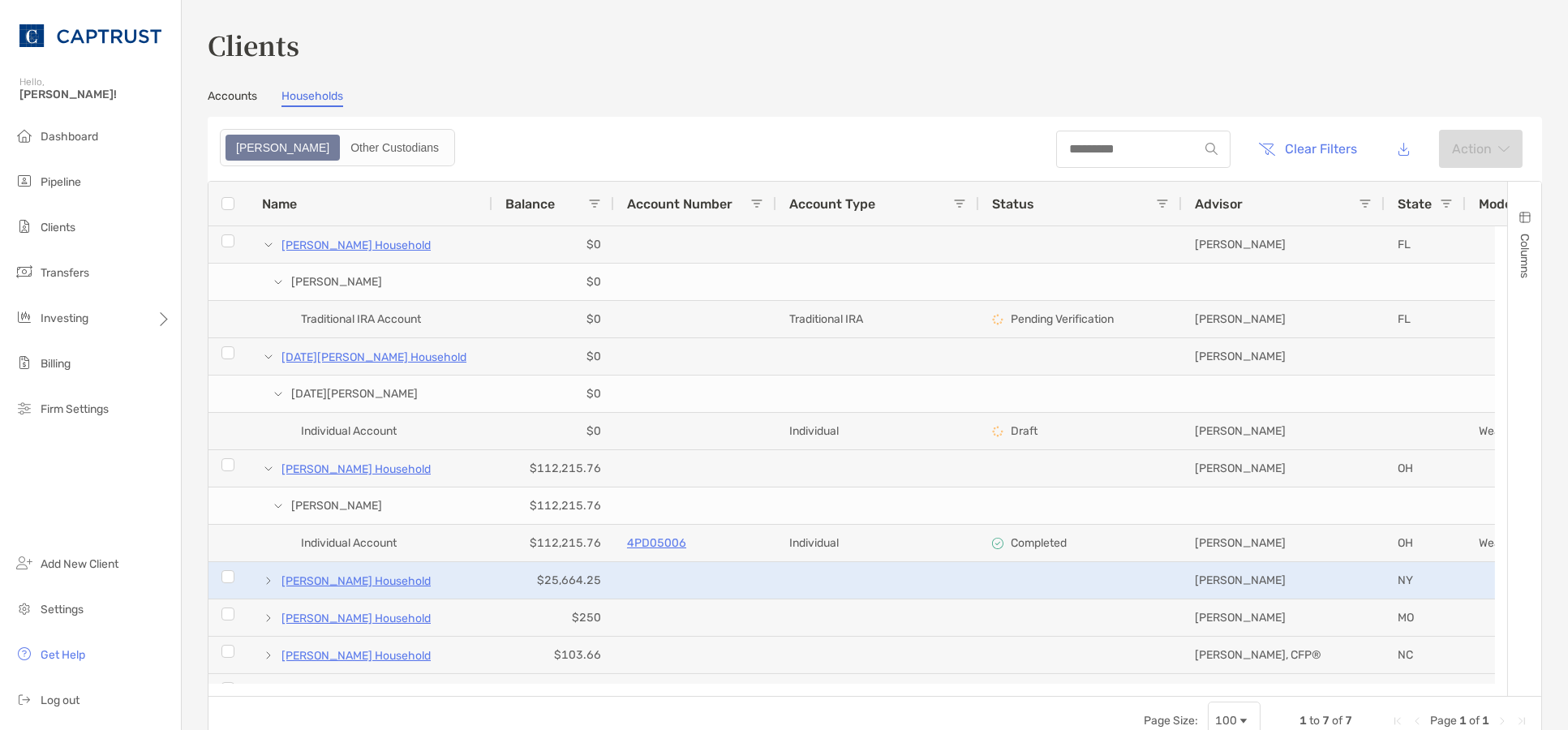
click at [266, 579] on span at bounding box center [267, 580] width 13 height 13
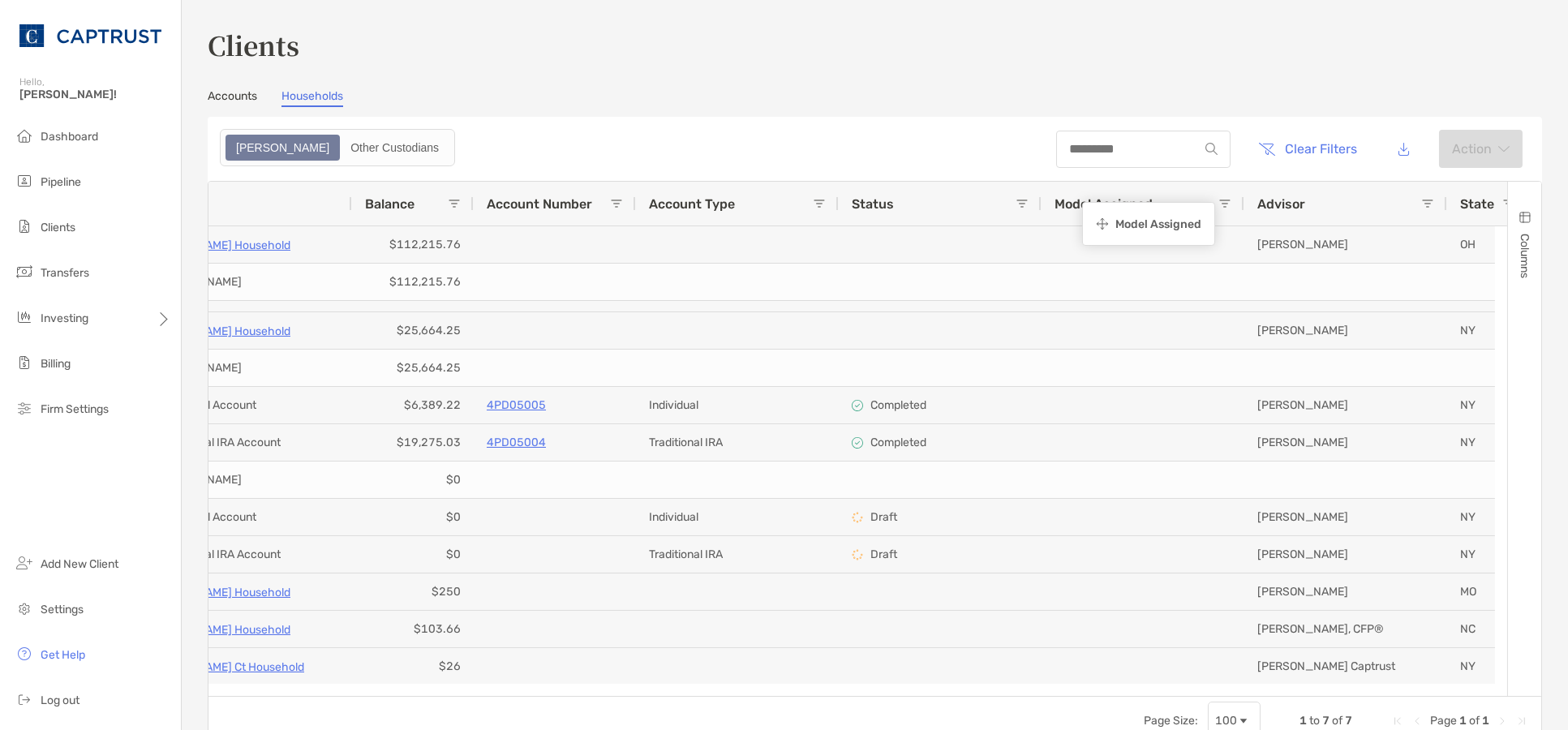
drag, startPoint x: 1357, startPoint y: 201, endPoint x: 1089, endPoint y: 206, distance: 268.0
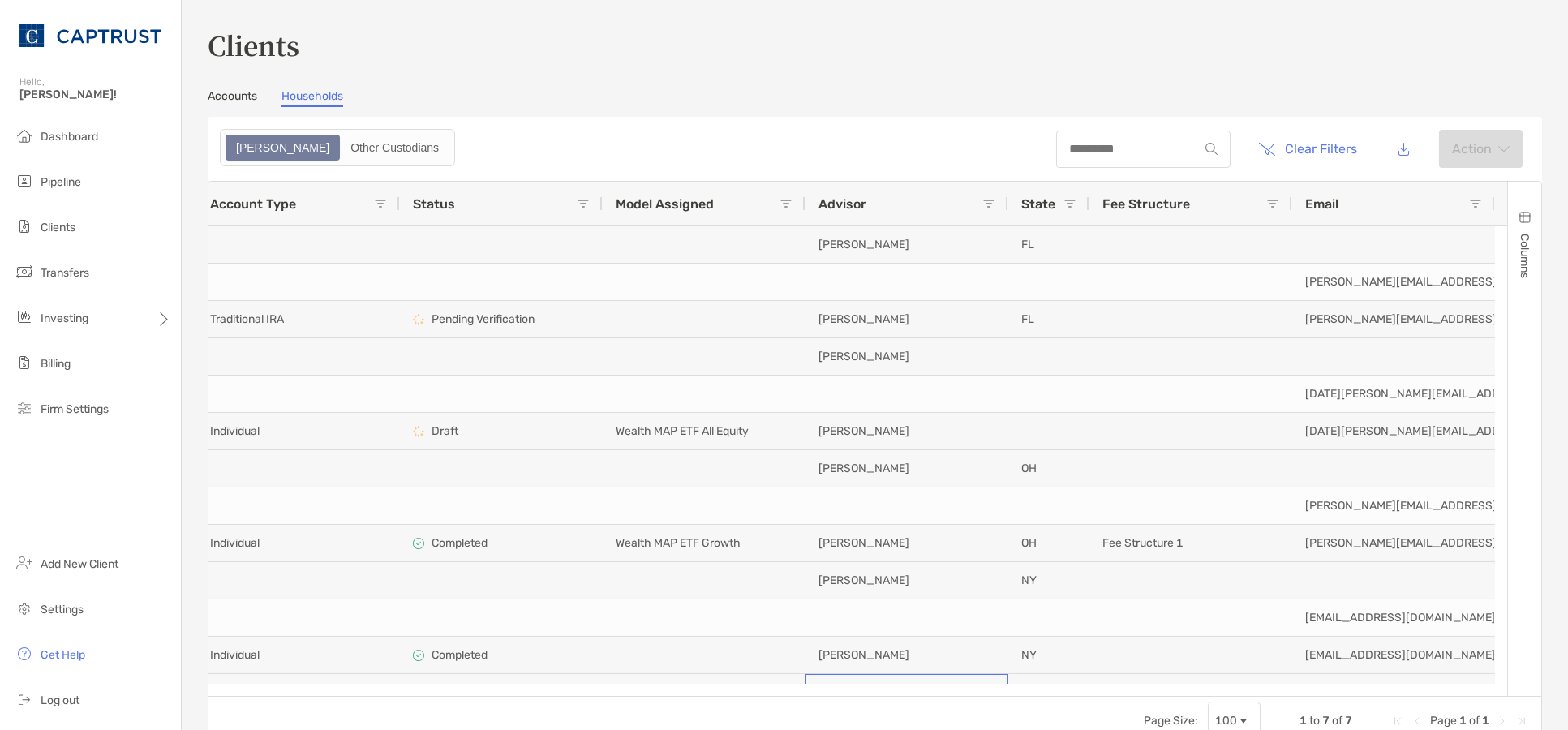
drag, startPoint x: 967, startPoint y: 682, endPoint x: 532, endPoint y: 685, distance: 435.0
click at [532, 657] on div "Name Balance Account Number Account Type Status Advisor Model Assigned Fee Stru…" at bounding box center [858, 439] width 1299 height 515
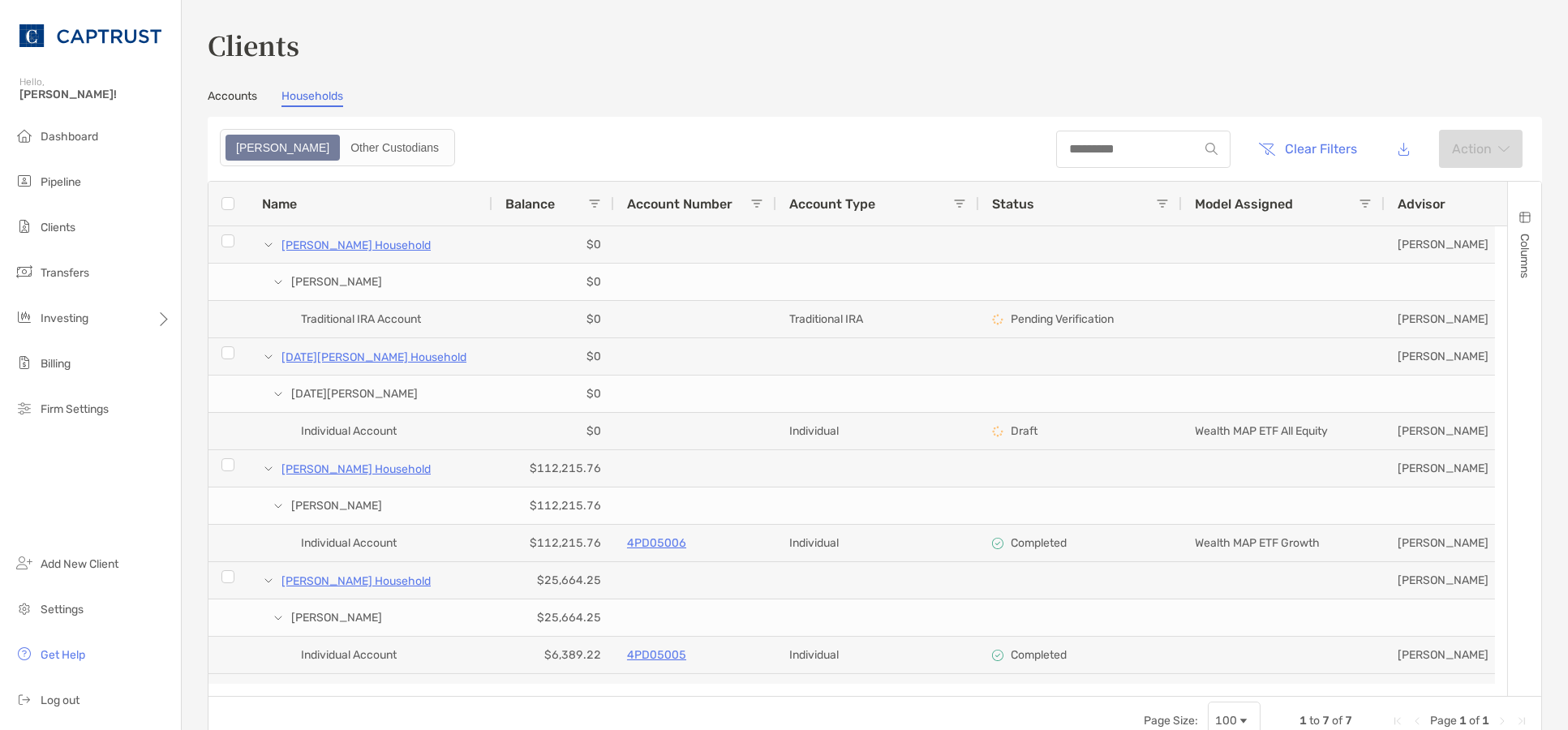
click at [1177, 206] on div at bounding box center [1180, 204] width 7 height 44
click at [977, 204] on div at bounding box center [978, 204] width 7 height 44
click at [773, 210] on div at bounding box center [775, 204] width 7 height 44
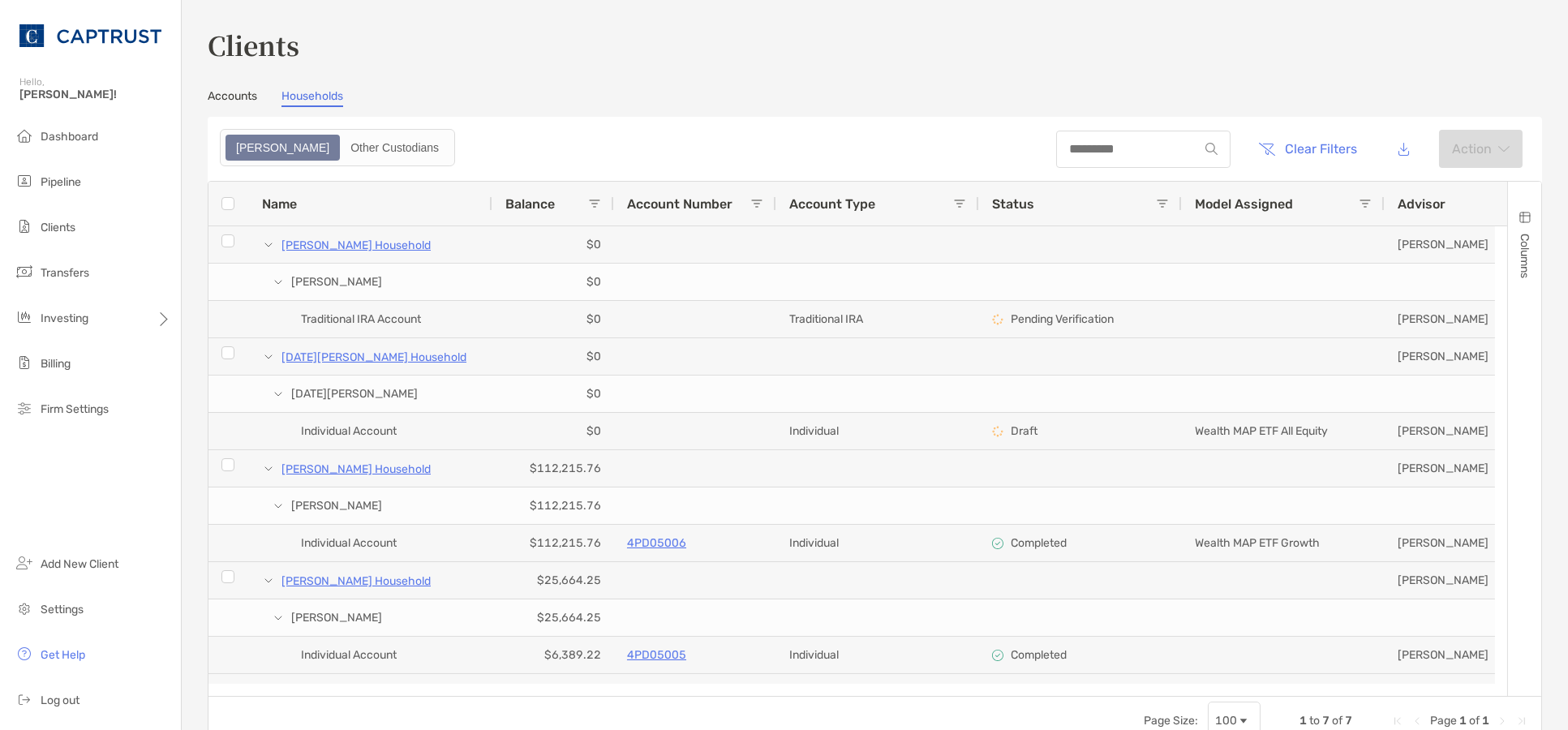
click at [773, 210] on div at bounding box center [775, 204] width 7 height 44
drag, startPoint x: 612, startPoint y: 209, endPoint x: 600, endPoint y: 209, distance: 12.0
click at [600, 209] on div "Balance" at bounding box center [553, 204] width 121 height 44
drag, startPoint x: 489, startPoint y: 204, endPoint x: 457, endPoint y: 209, distance: 32.4
click at [457, 209] on div "Name" at bounding box center [370, 204] width 243 height 44
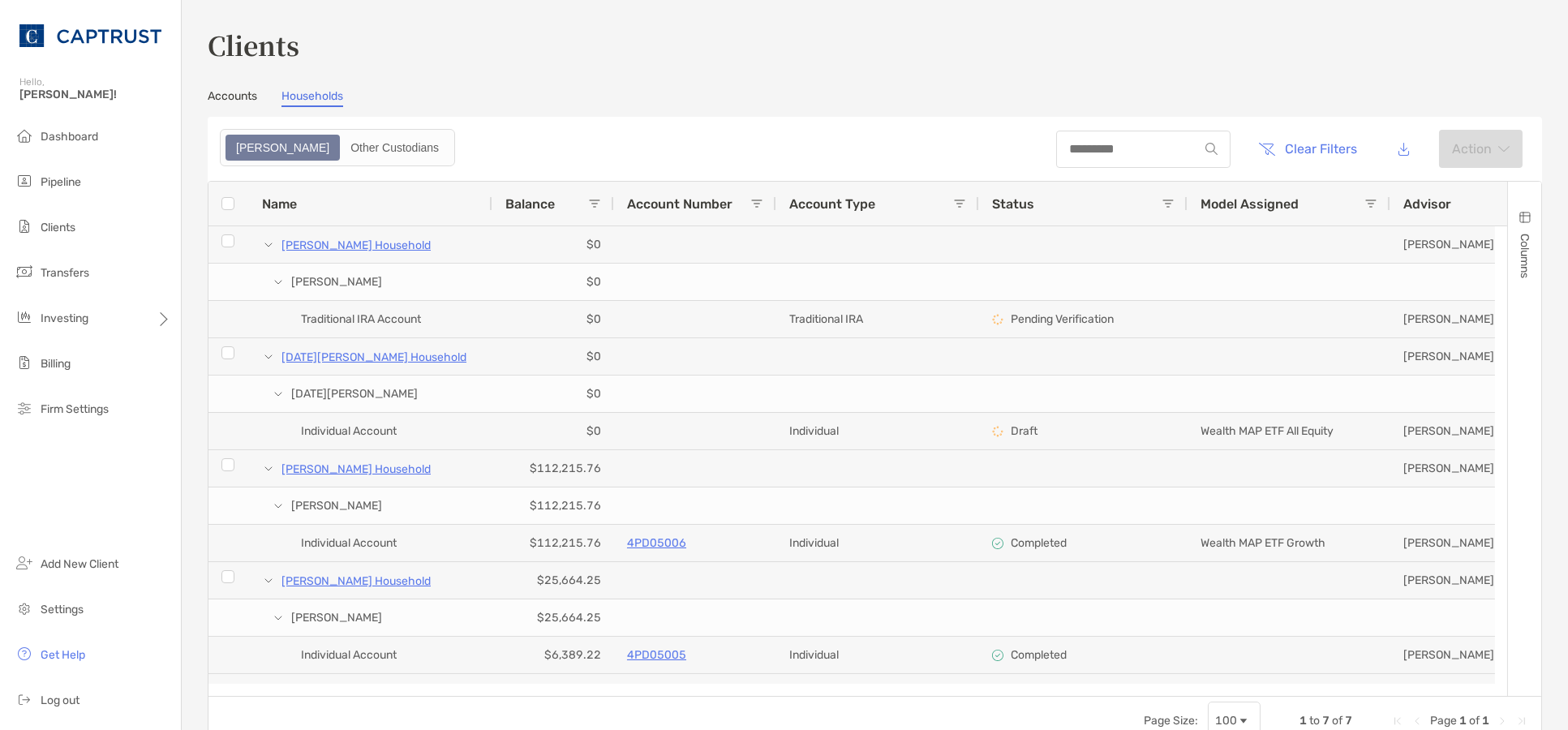
drag, startPoint x: 1179, startPoint y: 204, endPoint x: 1069, endPoint y: 204, distance: 110.0
click at [1069, 204] on div "Status" at bounding box center [1083, 204] width 209 height 44
drag, startPoint x: 1389, startPoint y: 205, endPoint x: 1186, endPoint y: 199, distance: 203.1
click at [1104, 199] on div "Name Balance Account Number Account Type Status Advisor Model Assigned Fee Stru…" at bounding box center [1166, 204] width 1915 height 44
drag, startPoint x: 1430, startPoint y: 203, endPoint x: 1262, endPoint y: 201, distance: 168.0
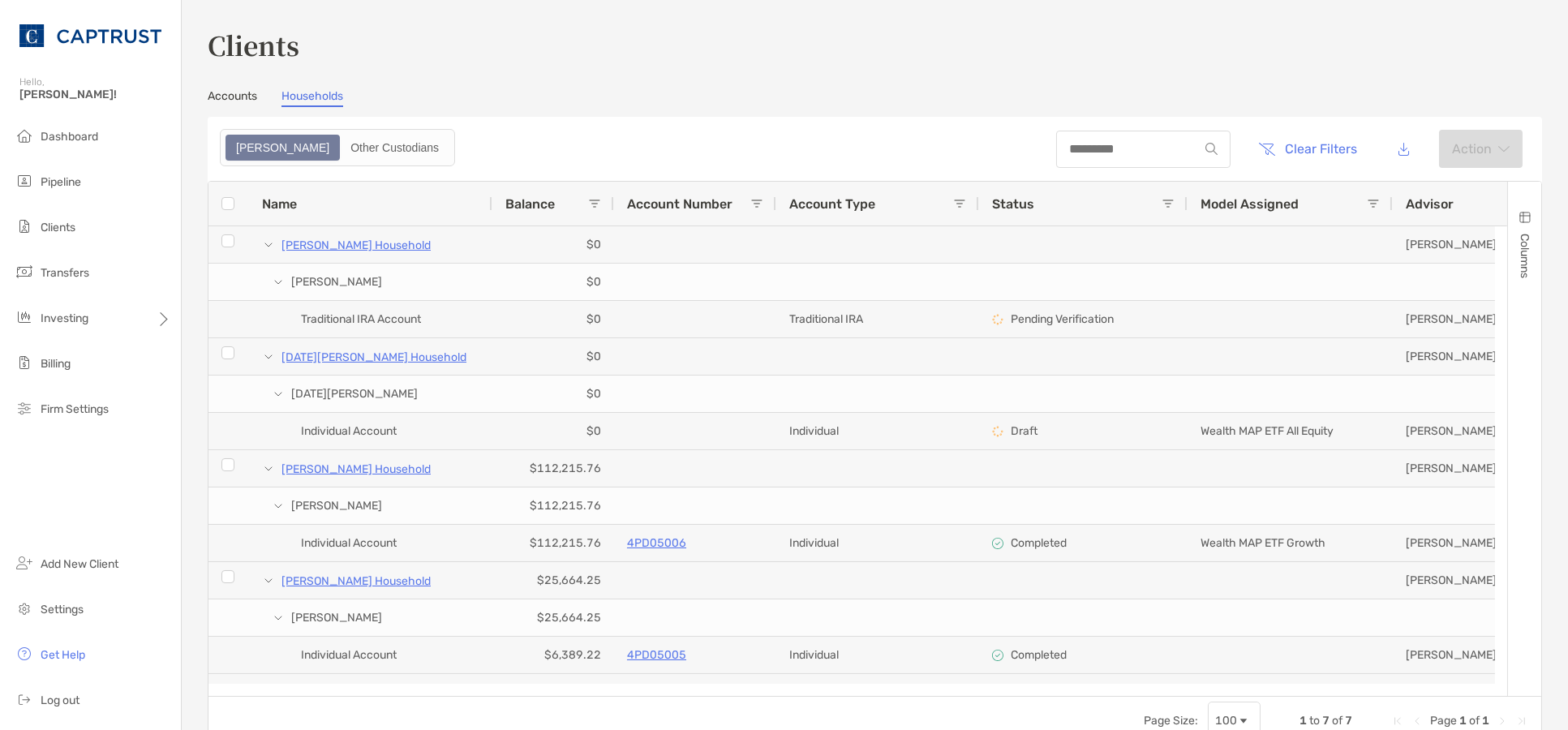
click at [1267, 199] on div "Model Assigned" at bounding box center [1289, 204] width 205 height 44
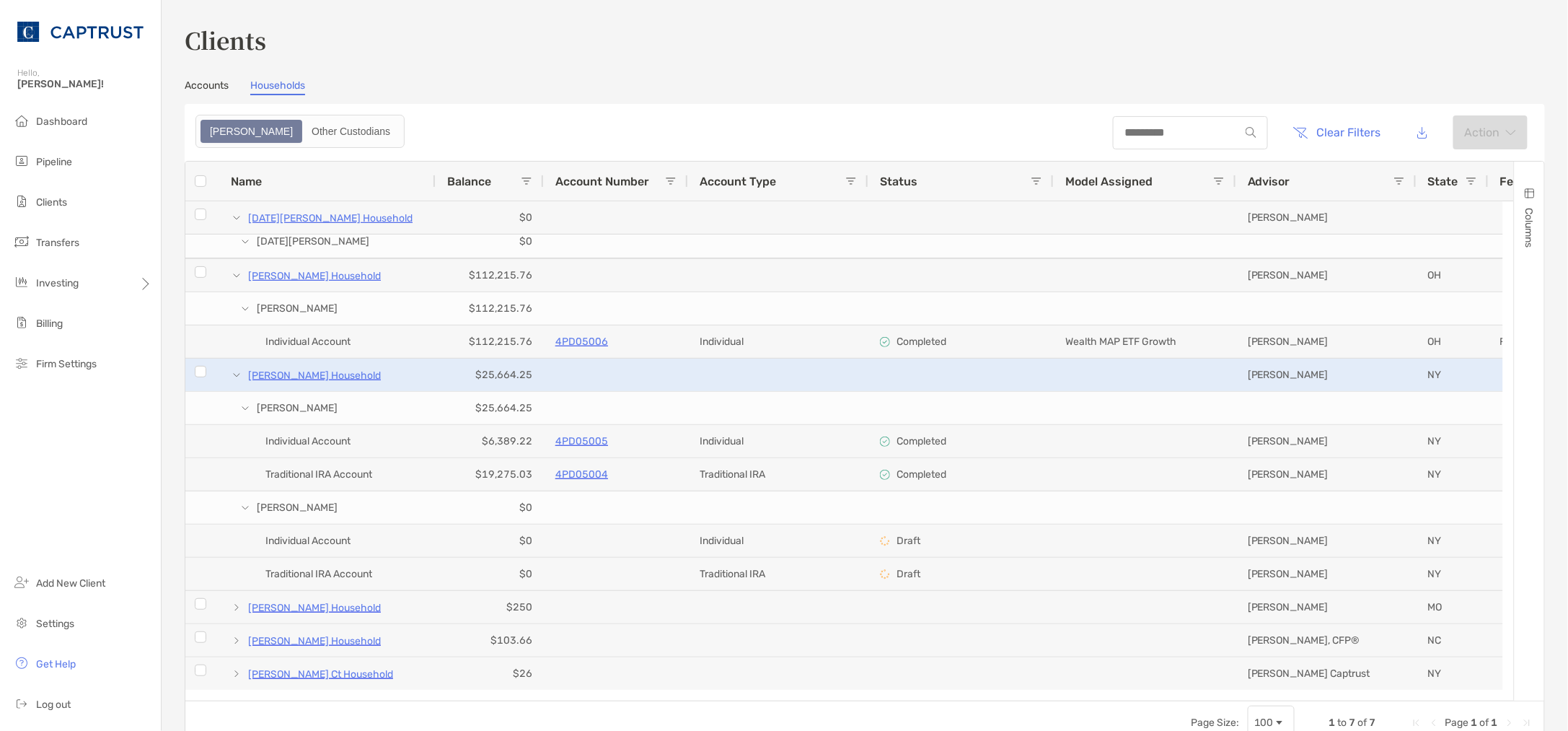
click at [237, 376] on span at bounding box center [236, 375] width 11 height 11
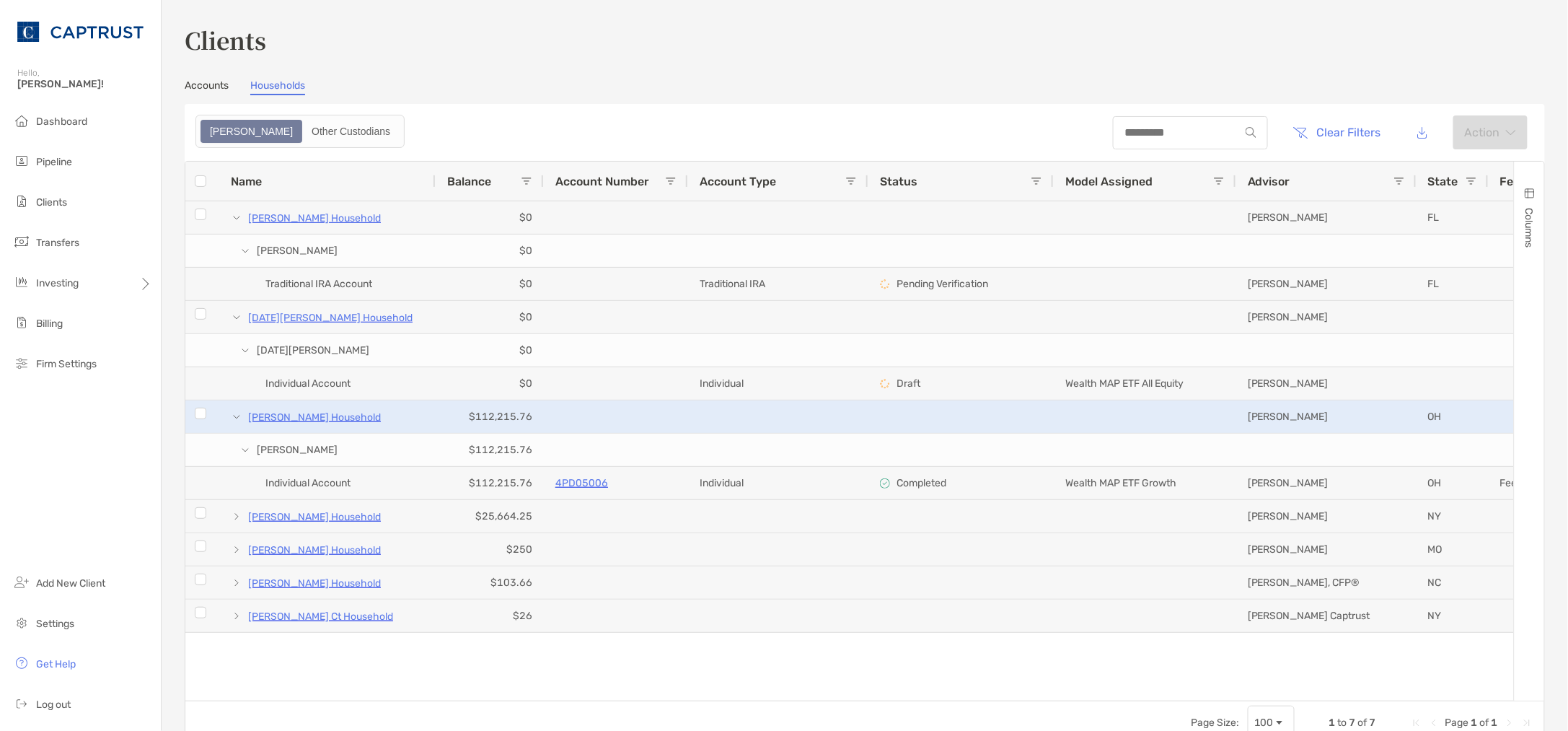
click at [236, 420] on span at bounding box center [236, 417] width 11 height 11
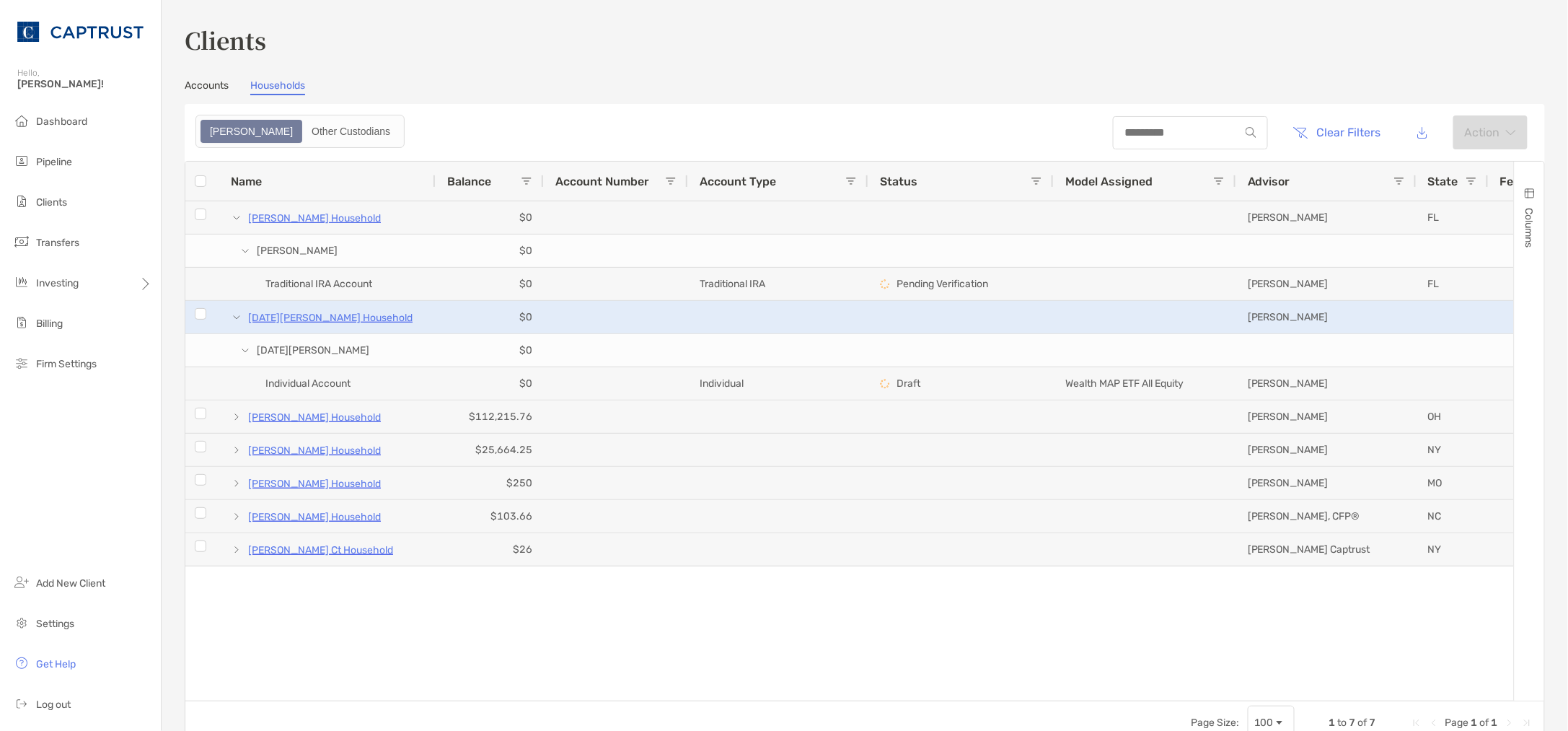
click at [233, 315] on span at bounding box center [236, 317] width 11 height 11
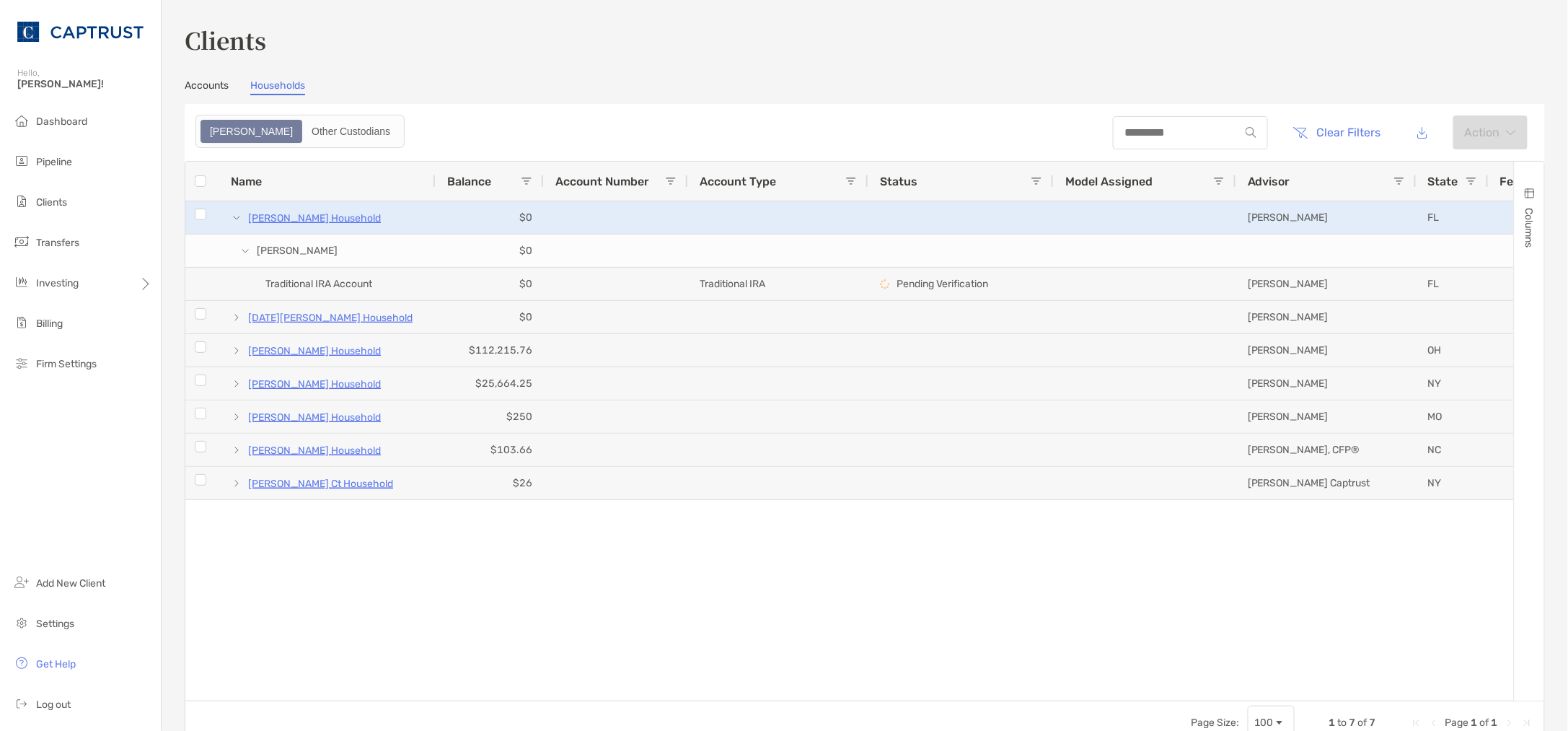
drag, startPoint x: 235, startPoint y: 224, endPoint x: 413, endPoint y: 301, distance: 193.9
click at [235, 225] on span at bounding box center [236, 217] width 11 height 24
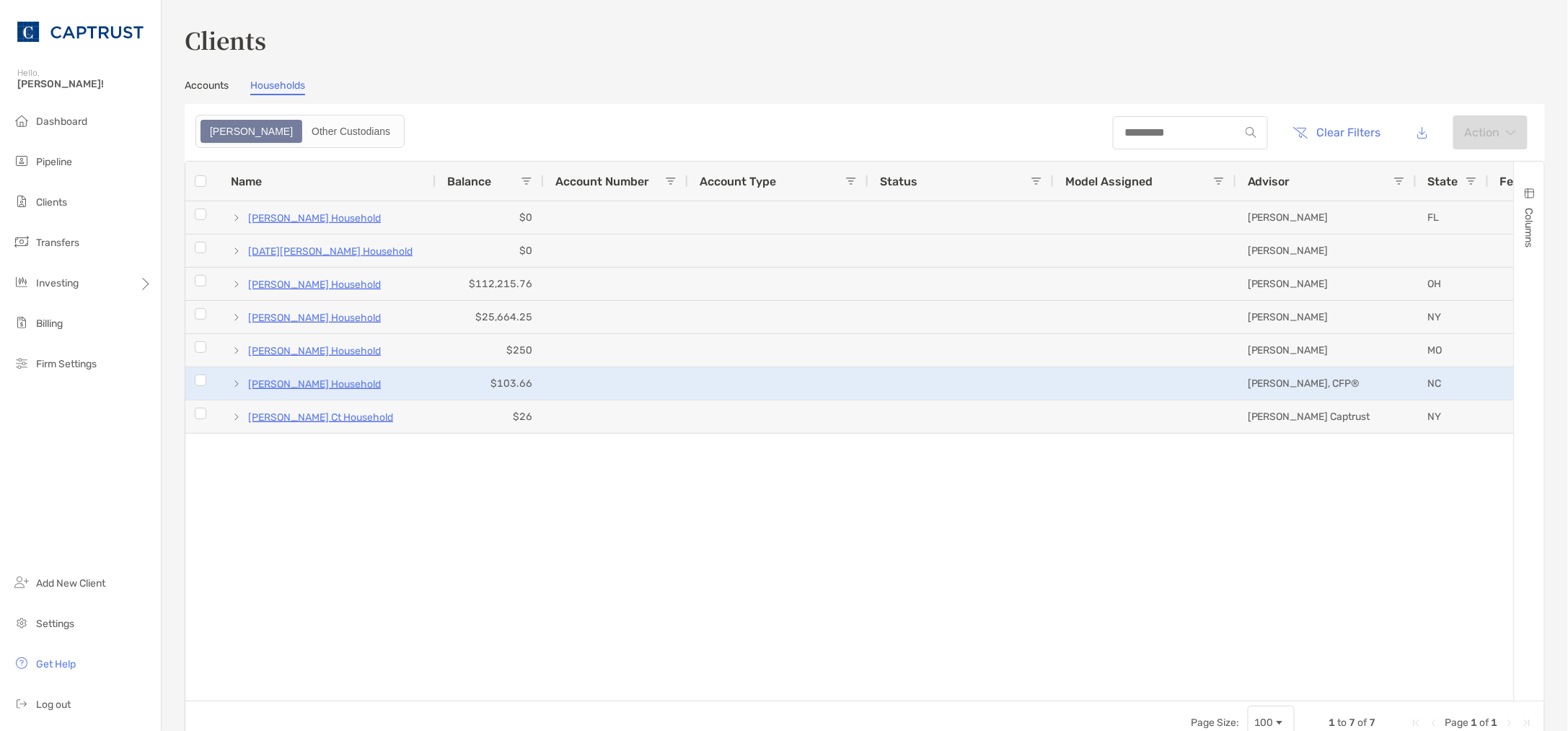
click at [588, 527] on div "[PERSON_NAME] Household $25,664.25 [PERSON_NAME] NY [PERSON_NAME] Household $25…" at bounding box center [849, 445] width 1328 height 489
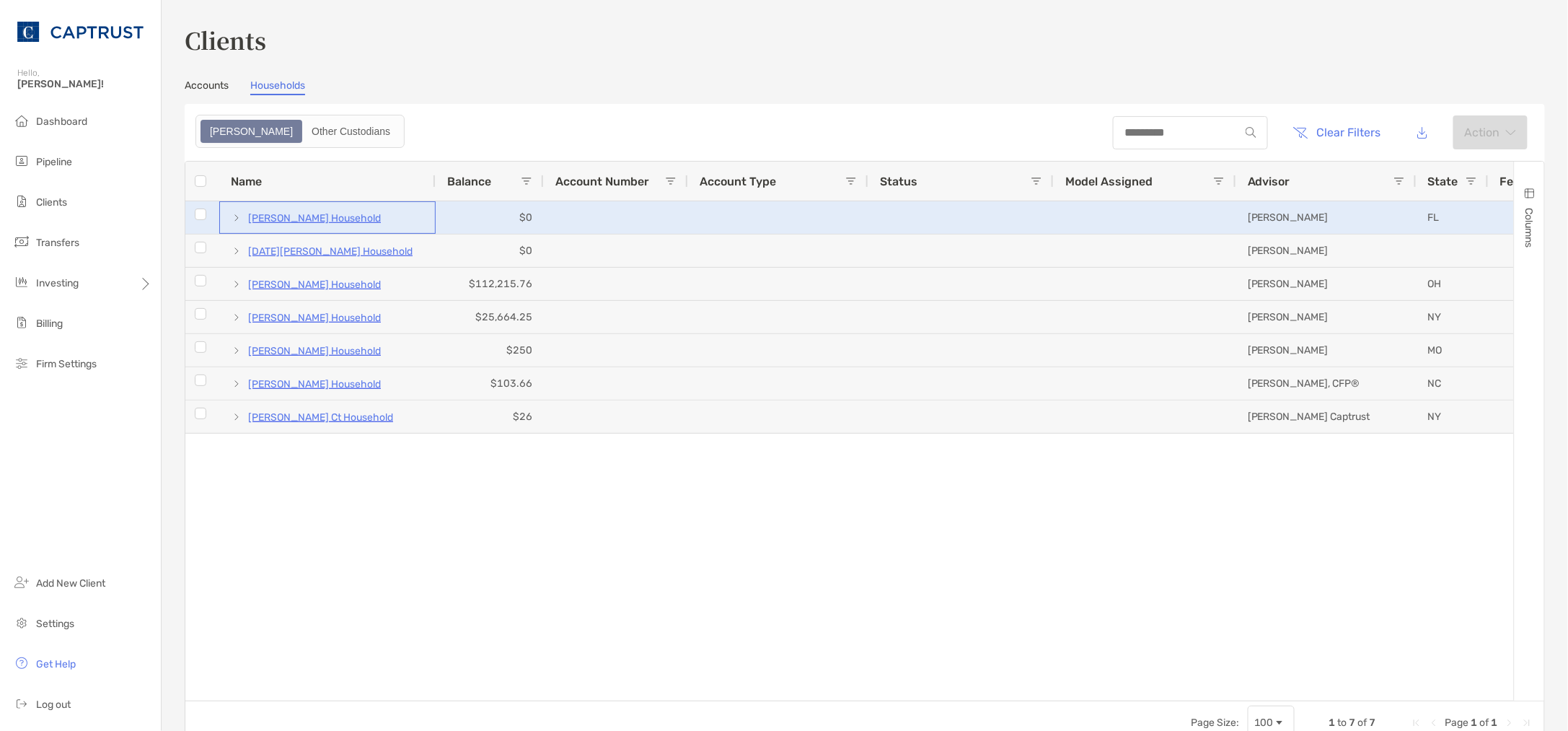
click at [235, 217] on span at bounding box center [236, 217] width 11 height 11
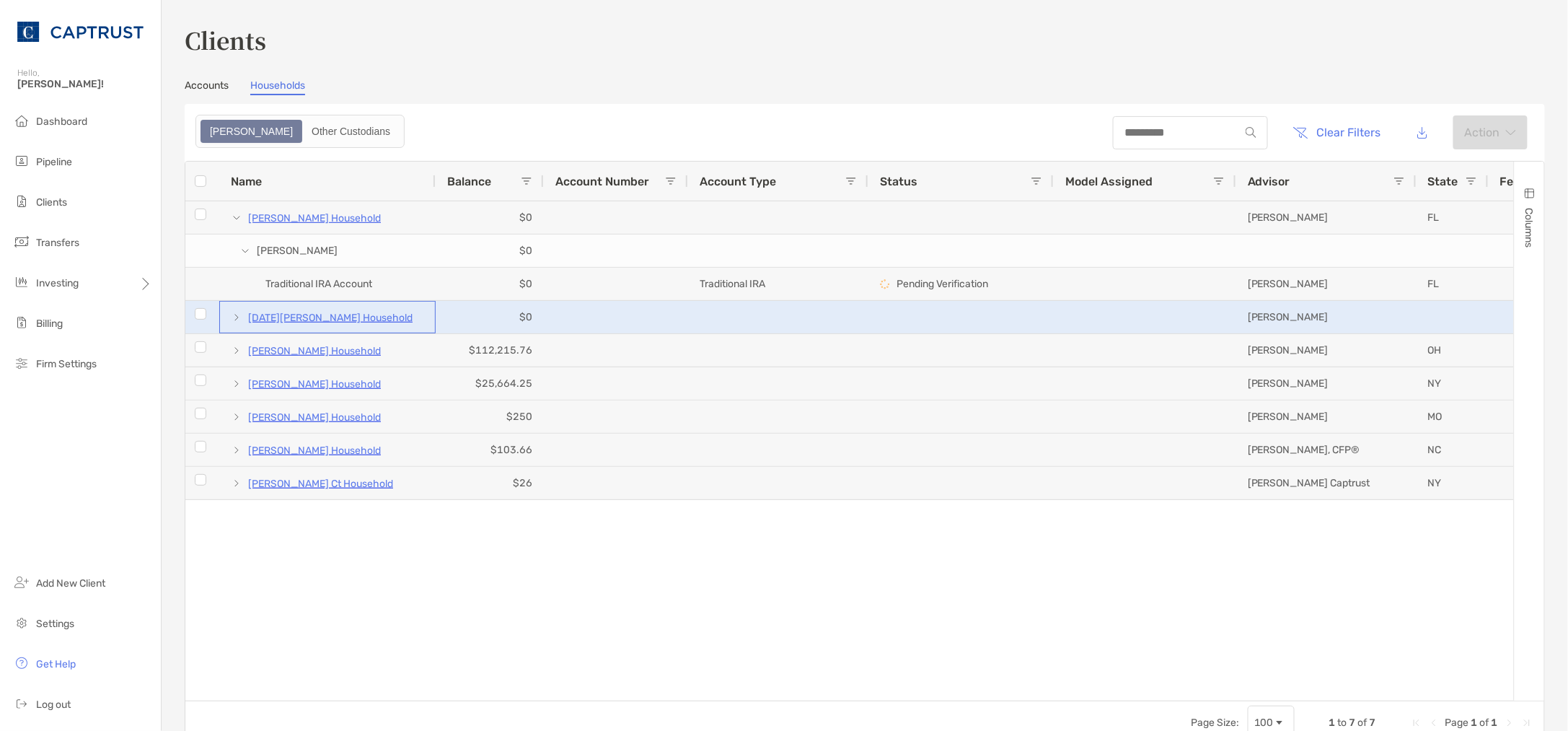
click at [236, 320] on span at bounding box center [236, 317] width 11 height 11
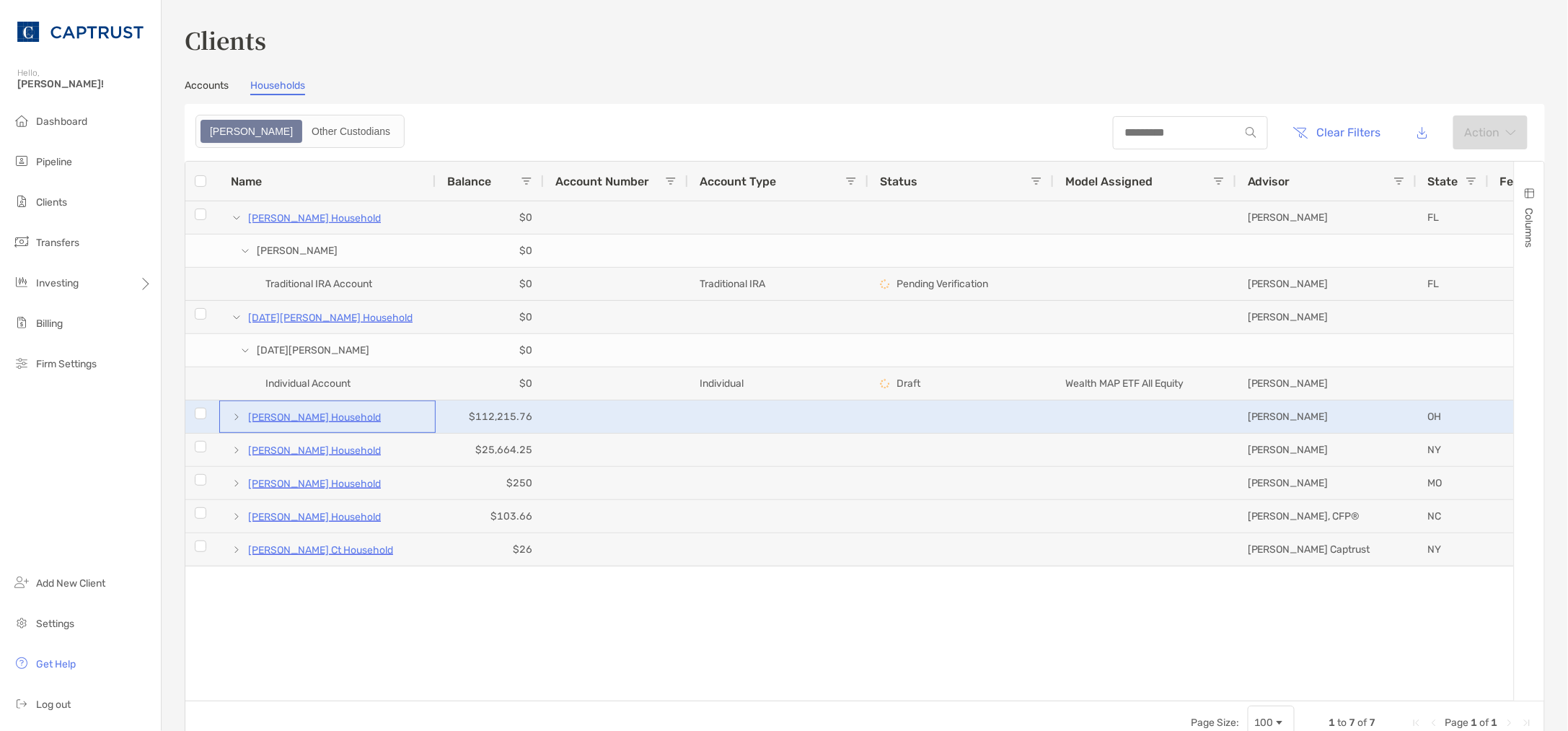
click at [238, 417] on span at bounding box center [236, 417] width 11 height 11
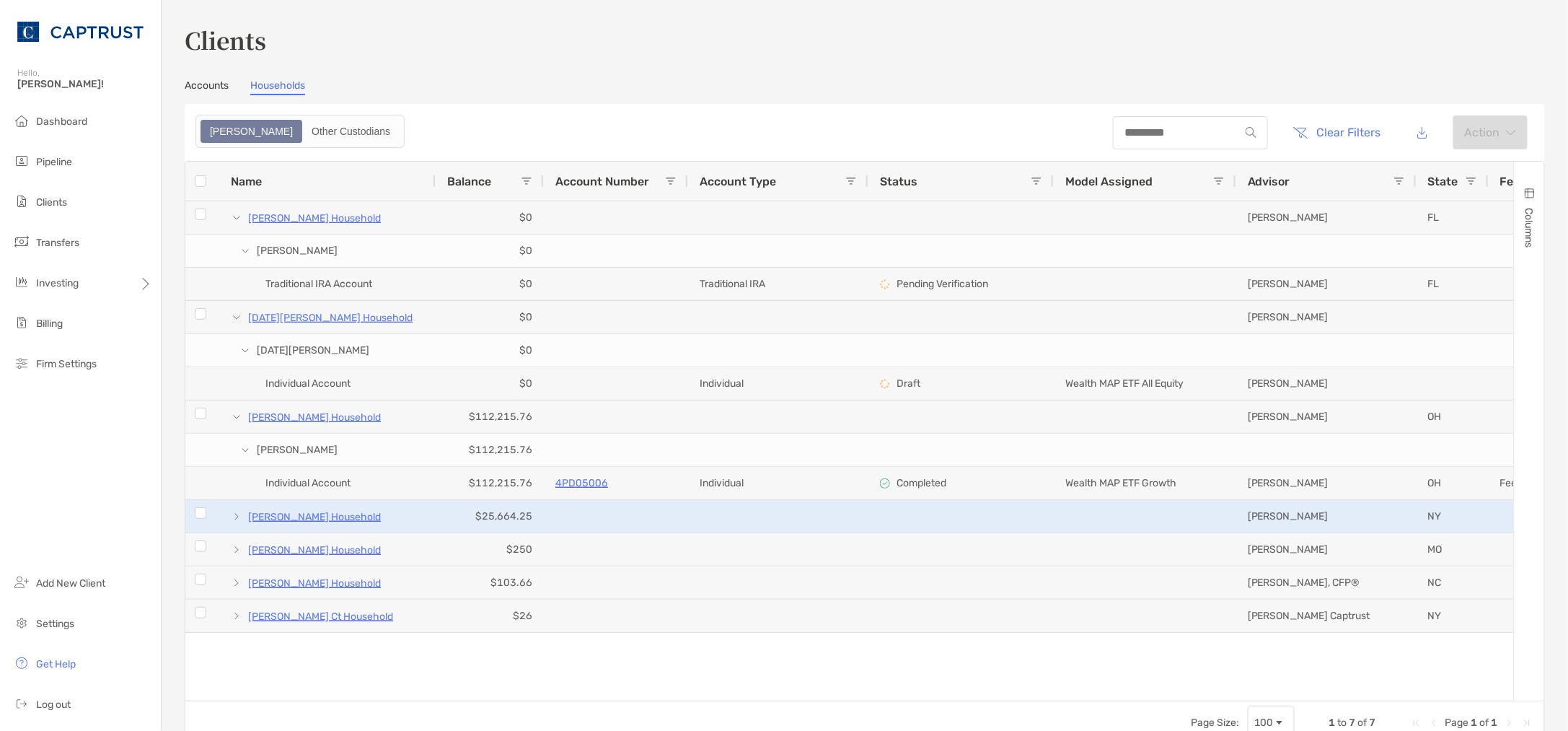
click at [233, 518] on span at bounding box center [236, 516] width 11 height 11
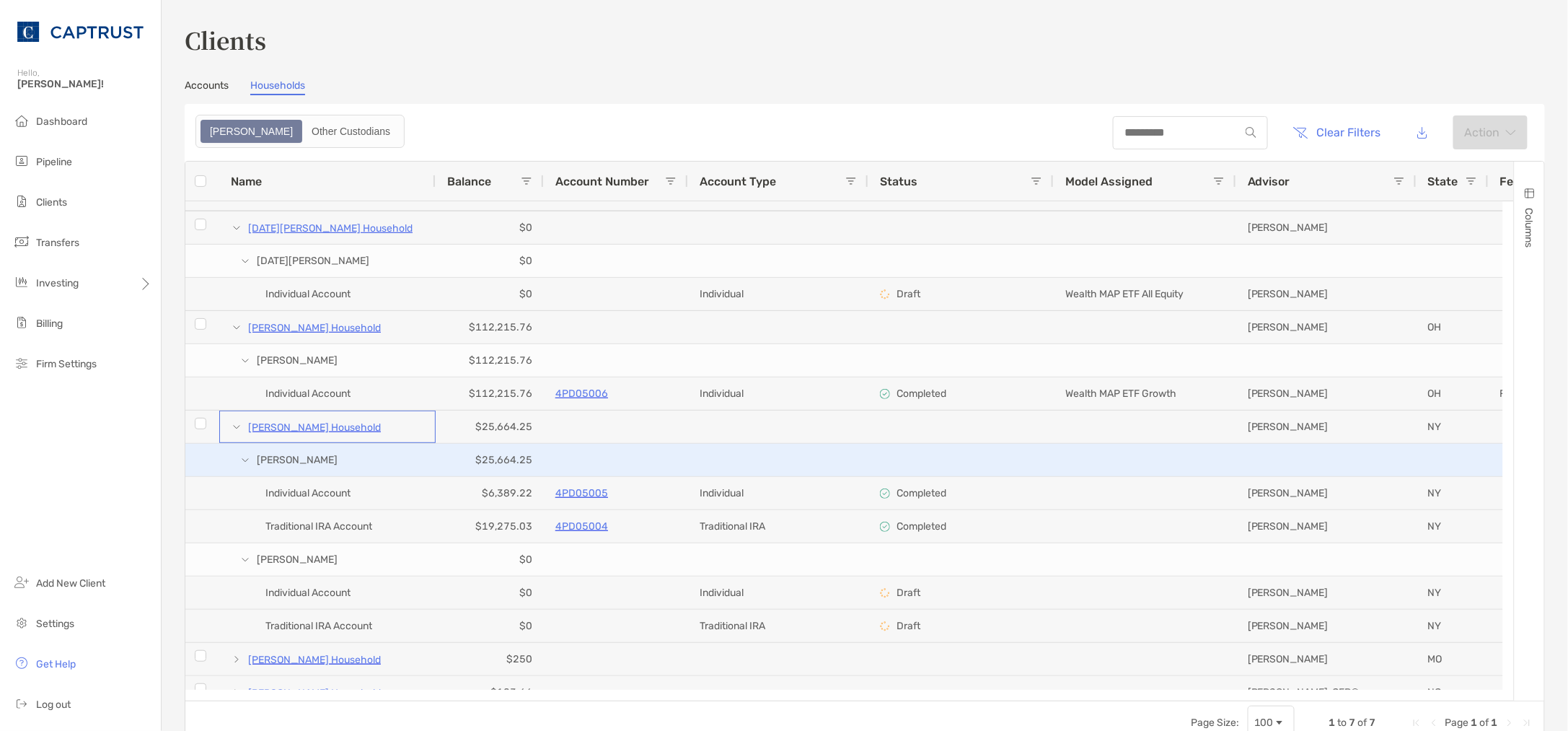
scroll to position [141, 0]
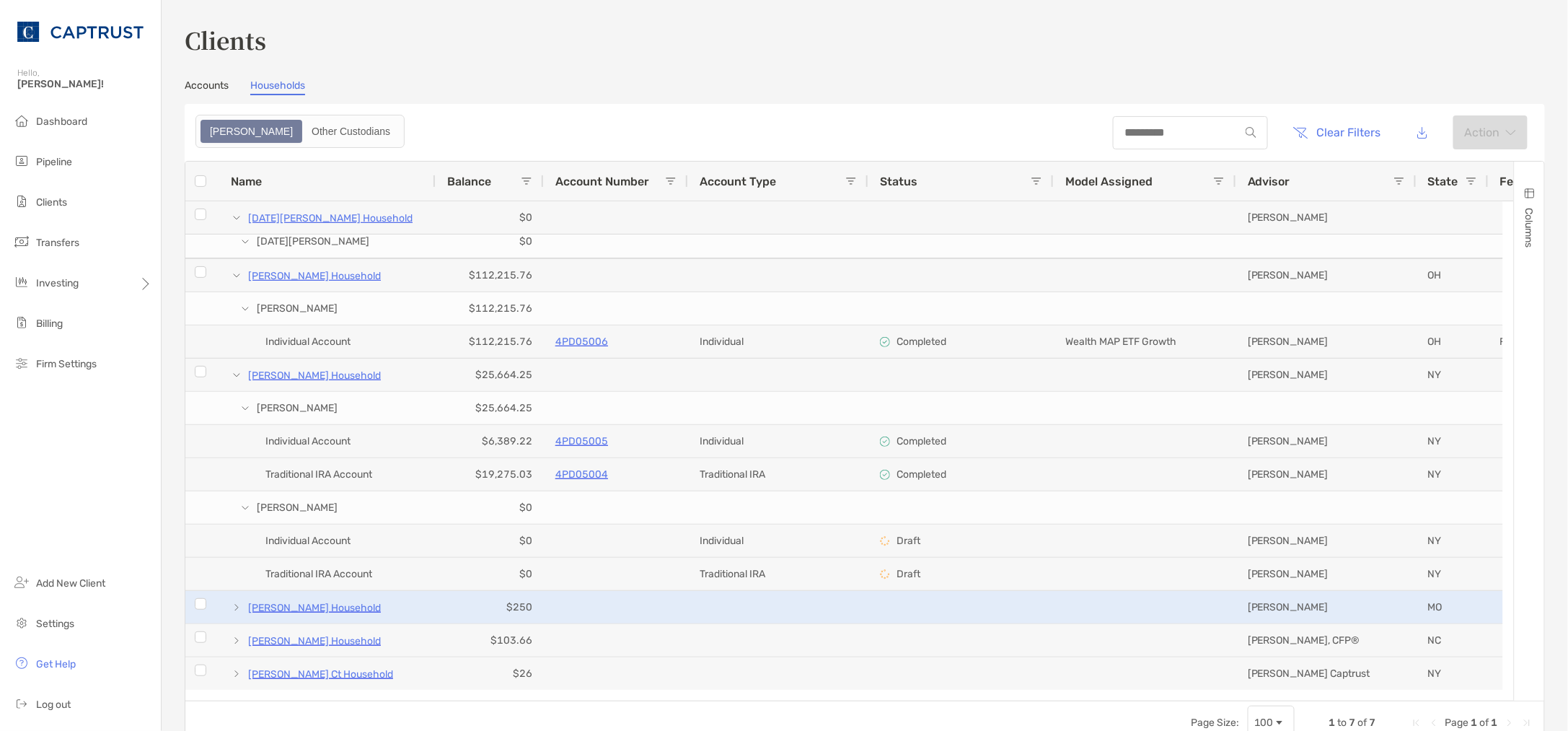
click at [235, 585] on span at bounding box center [236, 607] width 11 height 11
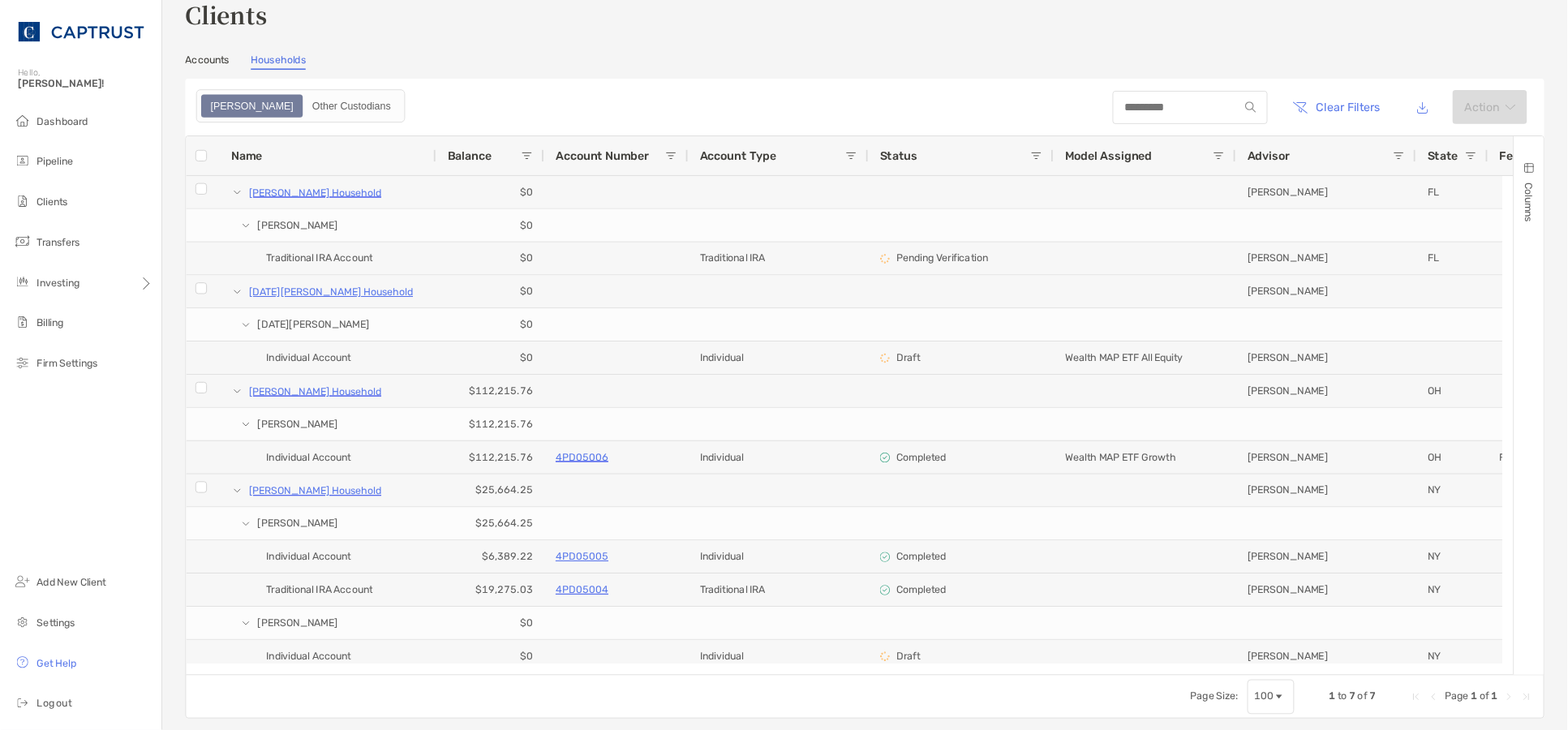
scroll to position [0, 0]
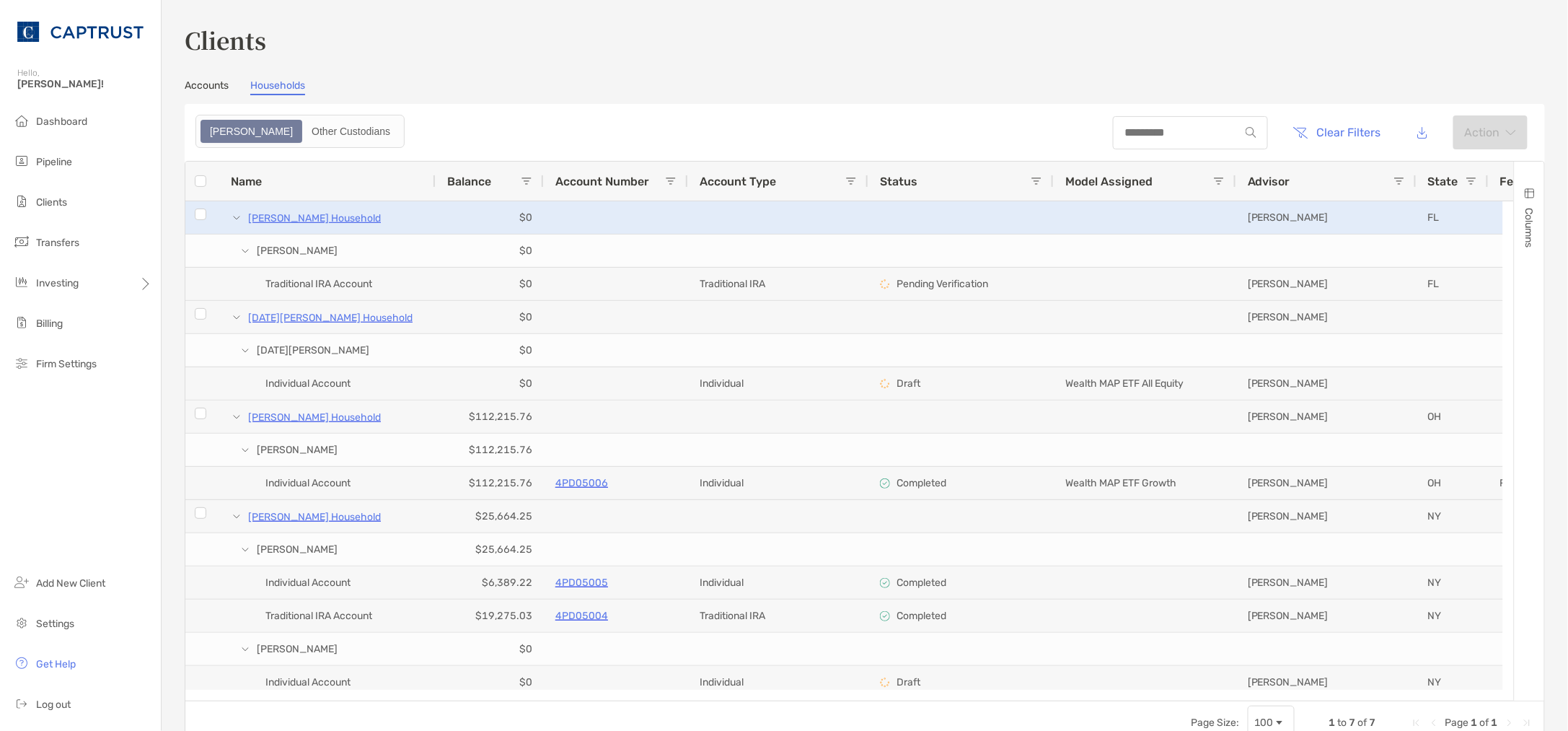
click at [236, 213] on span at bounding box center [236, 217] width 11 height 11
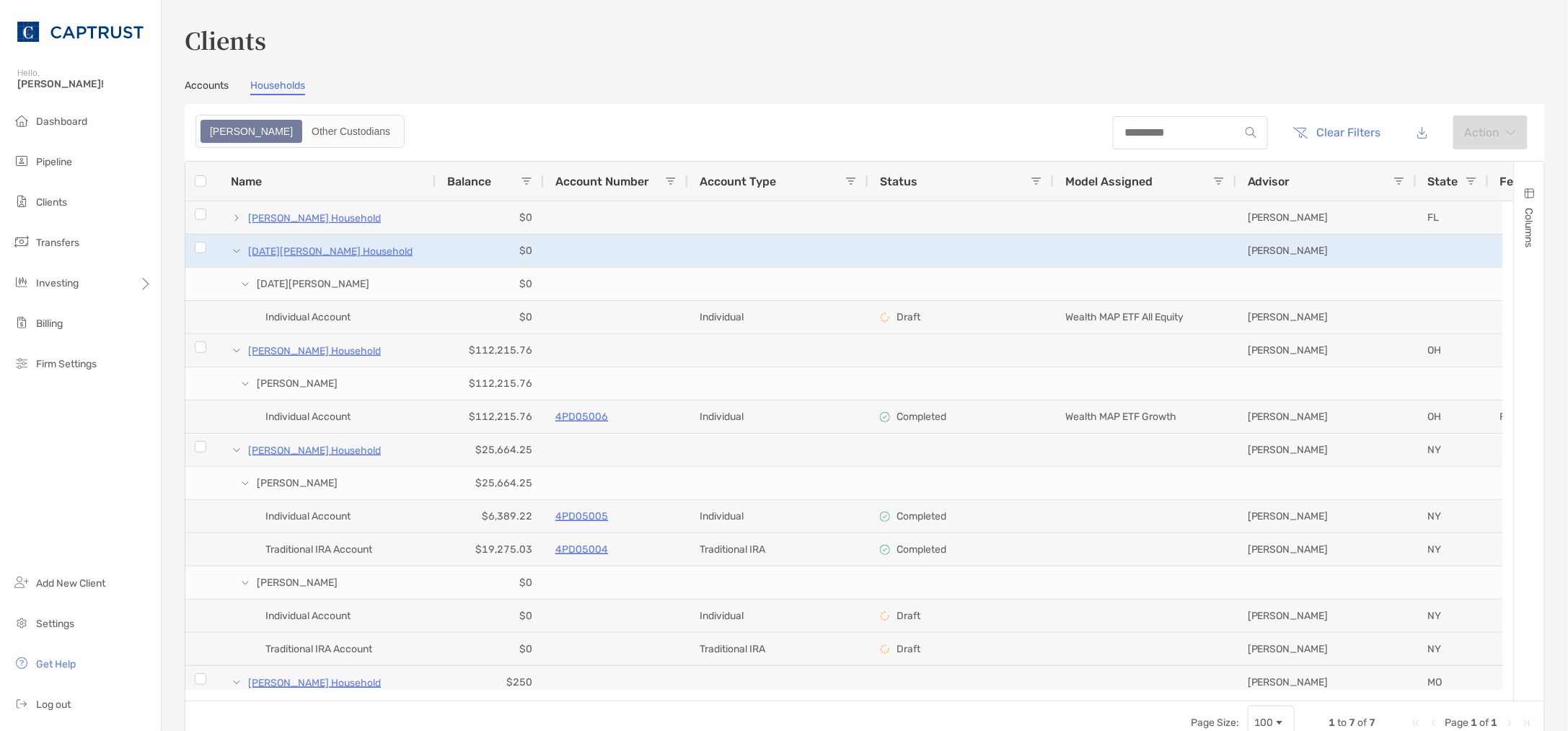
click at [238, 247] on span at bounding box center [236, 251] width 11 height 11
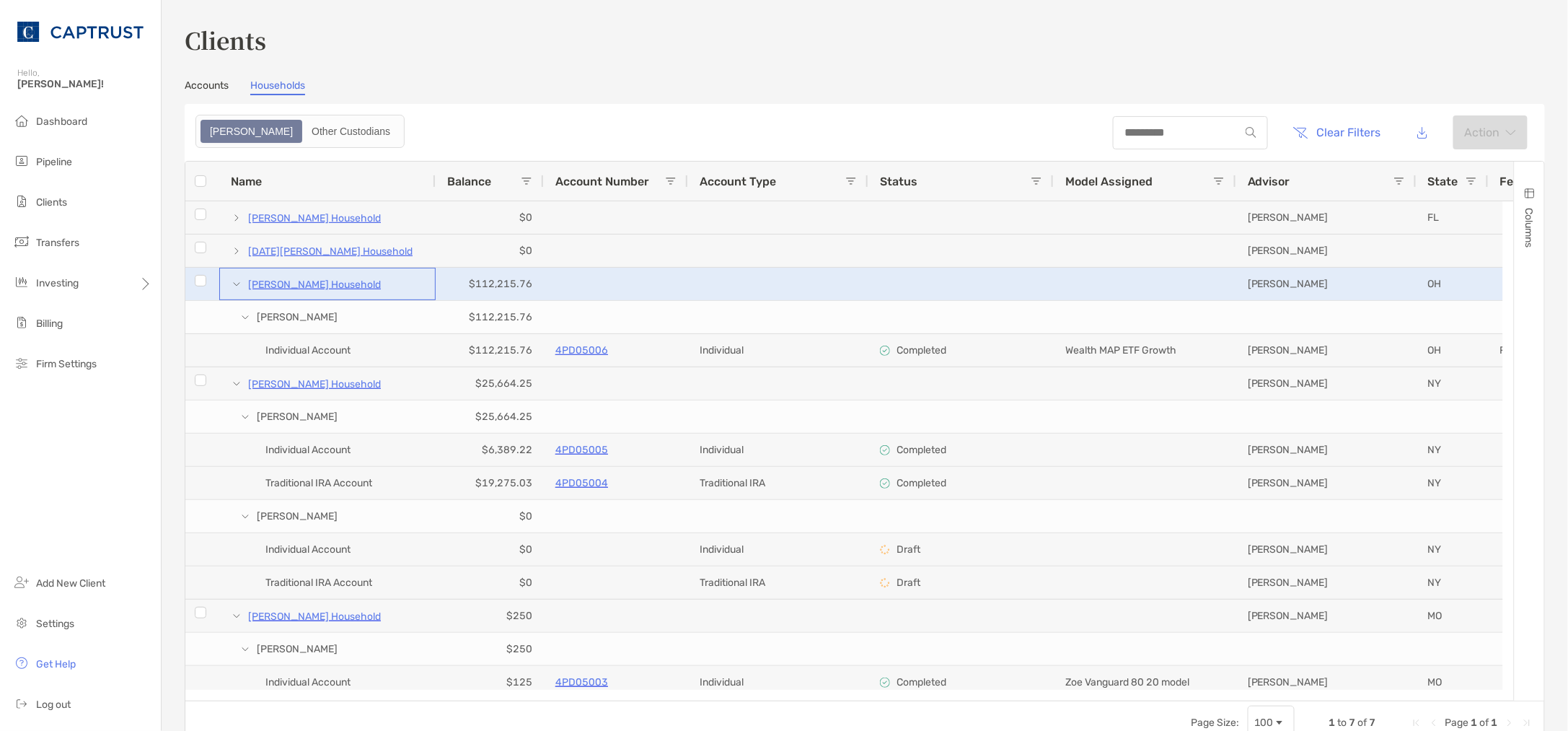
click at [237, 283] on span at bounding box center [236, 283] width 11 height 11
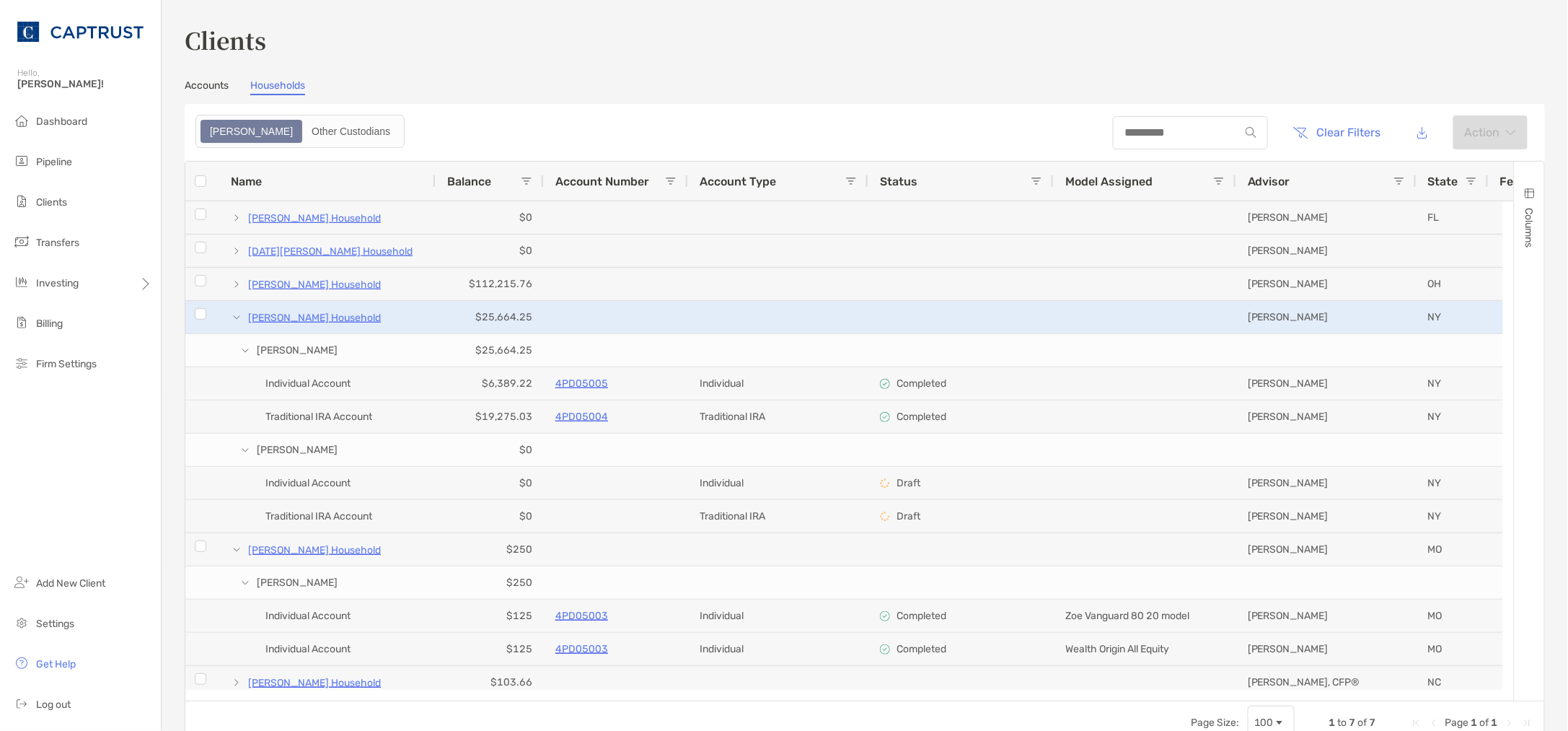
click at [237, 314] on span at bounding box center [236, 317] width 11 height 11
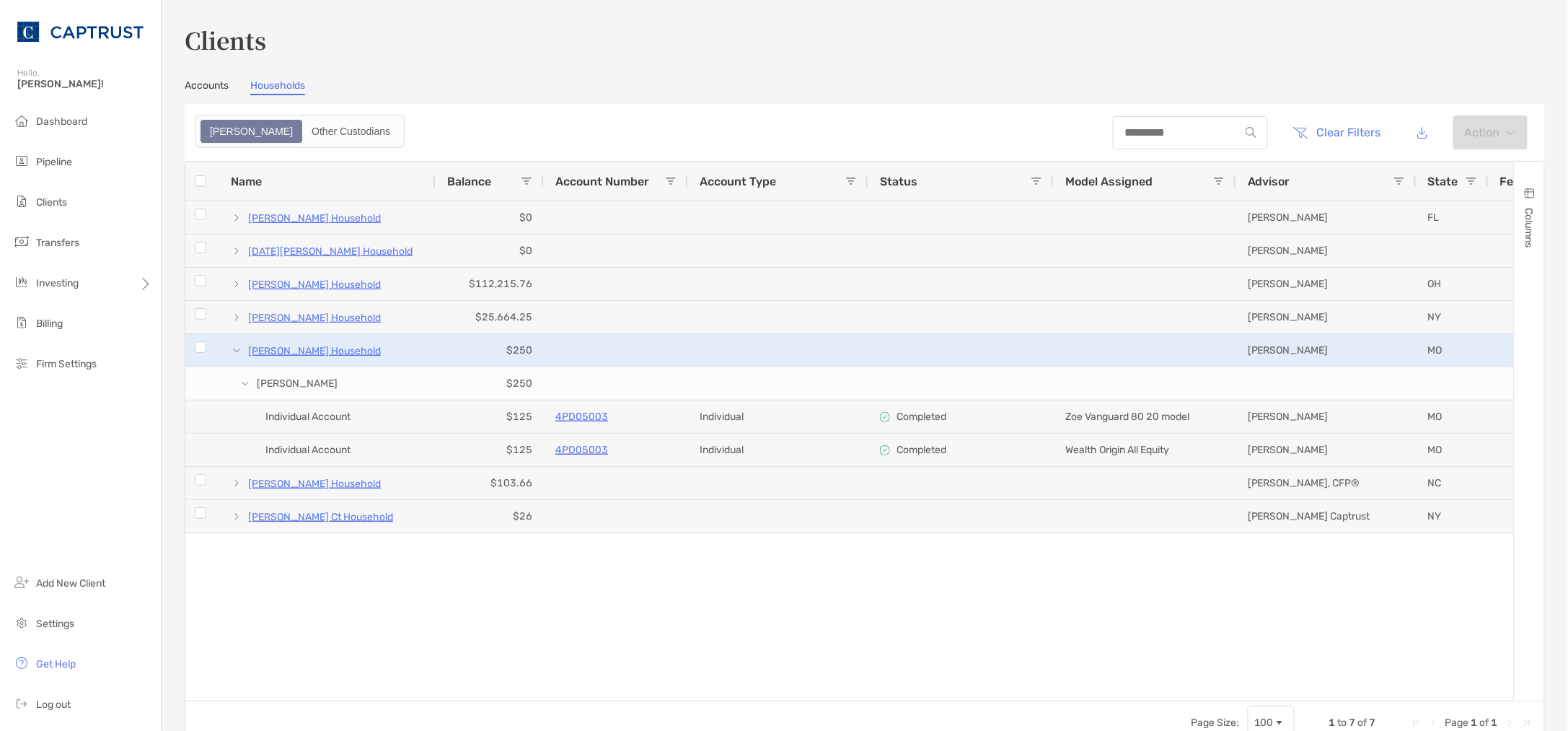
click at [236, 348] on span at bounding box center [236, 350] width 11 height 11
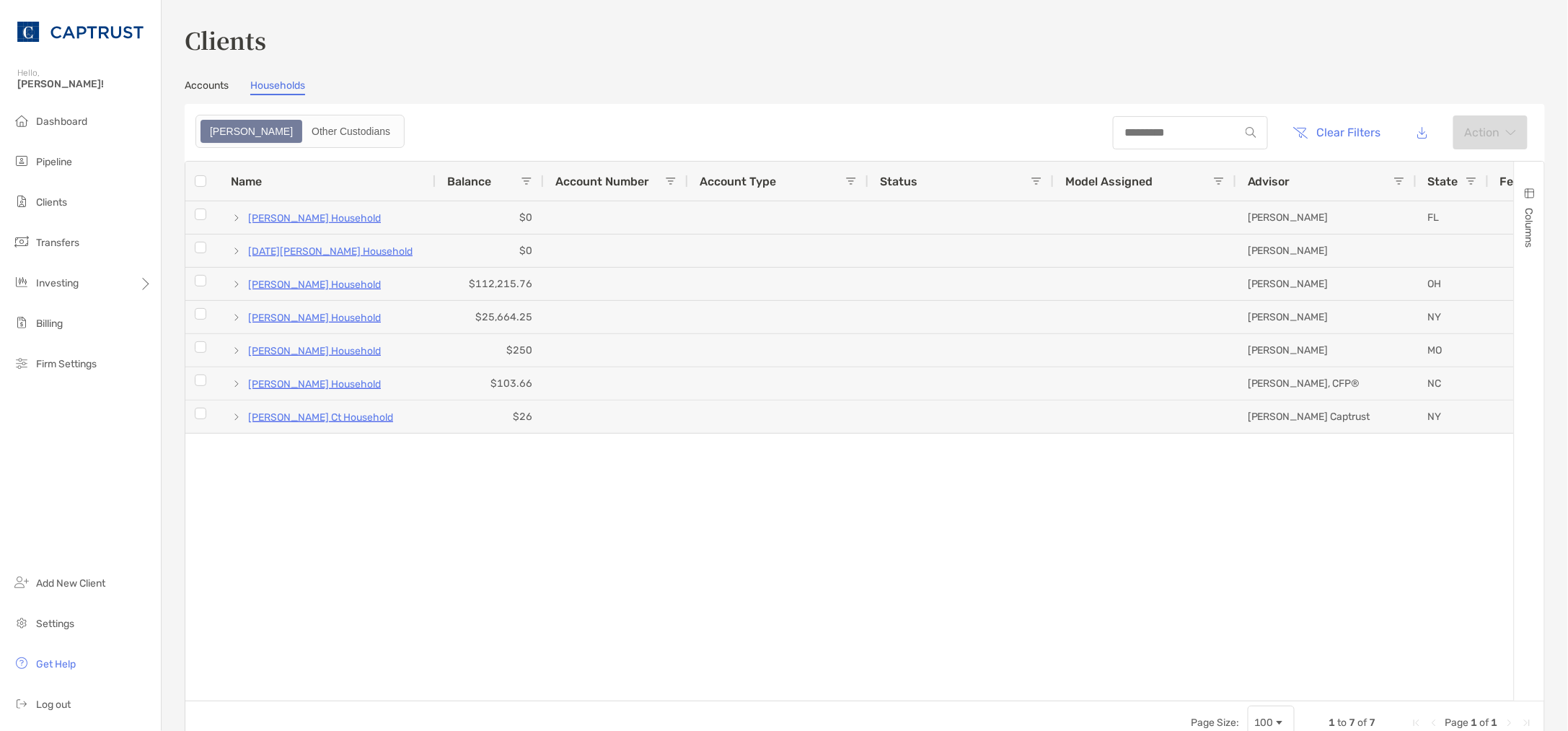
click at [594, 585] on div "[PERSON_NAME] Household $25,664.25 [PERSON_NAME] NY [PERSON_NAME] Household $25…" at bounding box center [849, 445] width 1328 height 489
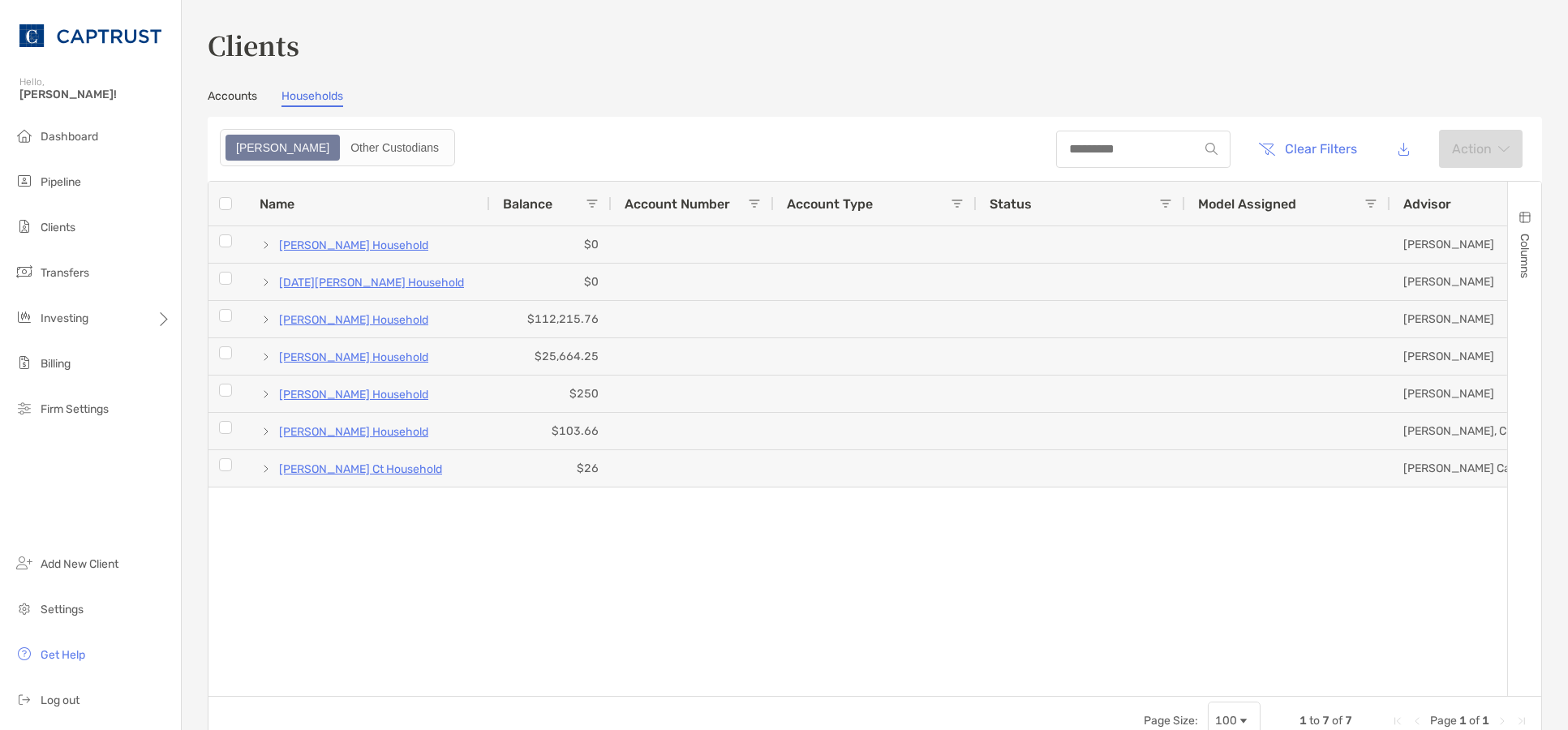
click at [250, 102] on link "Accounts" at bounding box center [232, 98] width 49 height 18
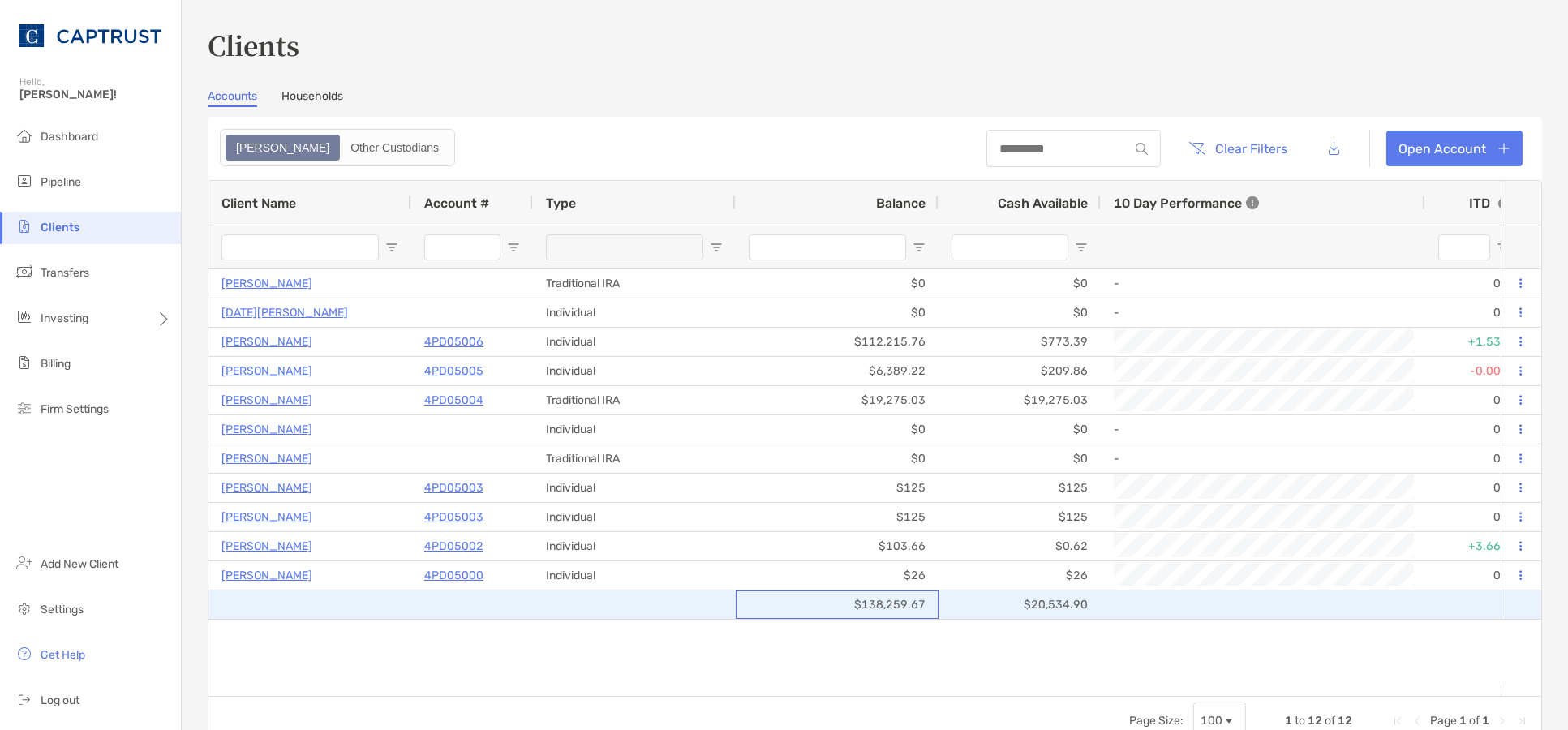
drag, startPoint x: 924, startPoint y: 608, endPoint x: 855, endPoint y: 608, distance: 69.0
click at [855, 608] on div "$138,259.67" at bounding box center [837, 605] width 203 height 29
drag, startPoint x: 890, startPoint y: 604, endPoint x: 833, endPoint y: 599, distance: 57.2
click at [833, 599] on div "$138,259.67" at bounding box center [837, 605] width 203 height 29
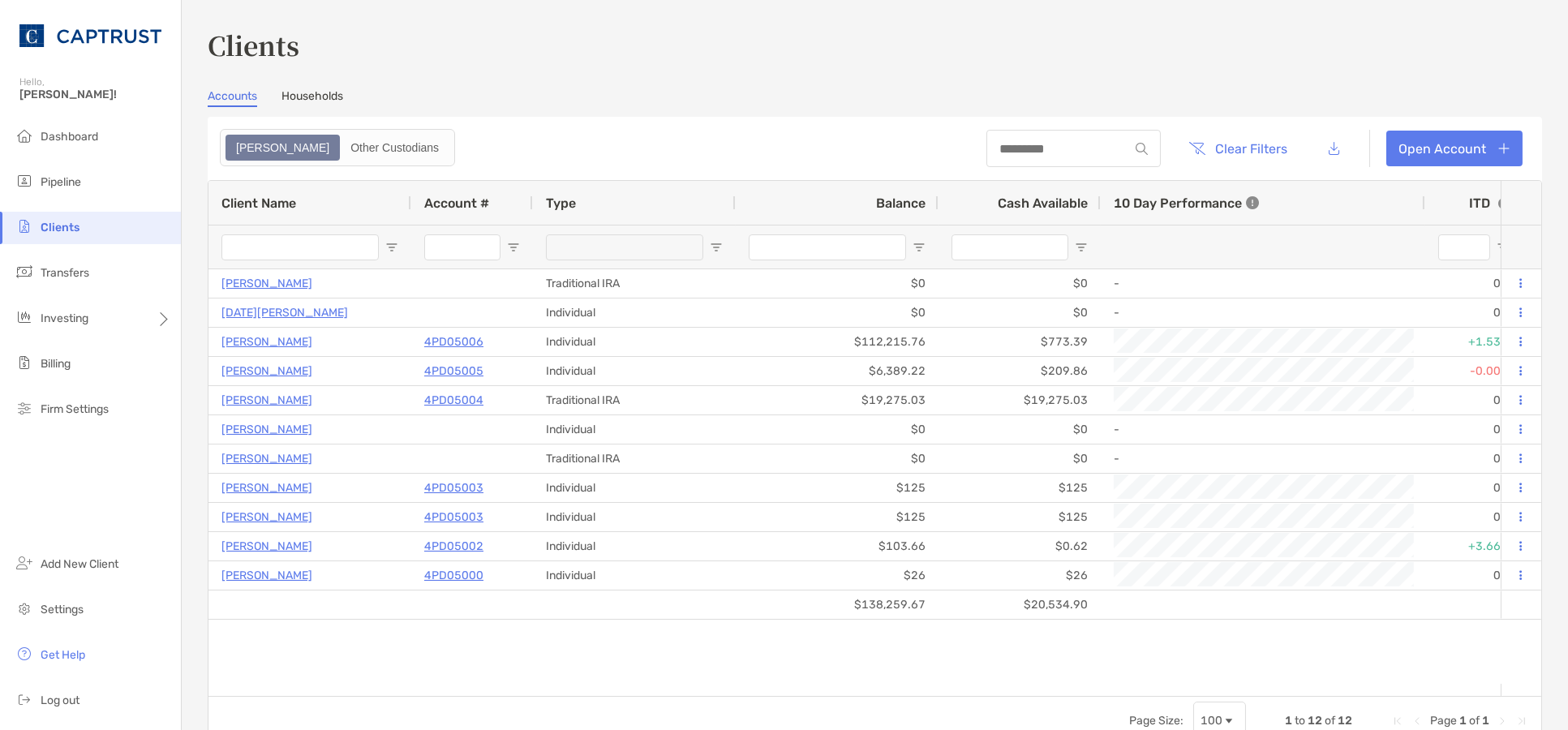
click at [339, 98] on link "Households" at bounding box center [313, 98] width 62 height 18
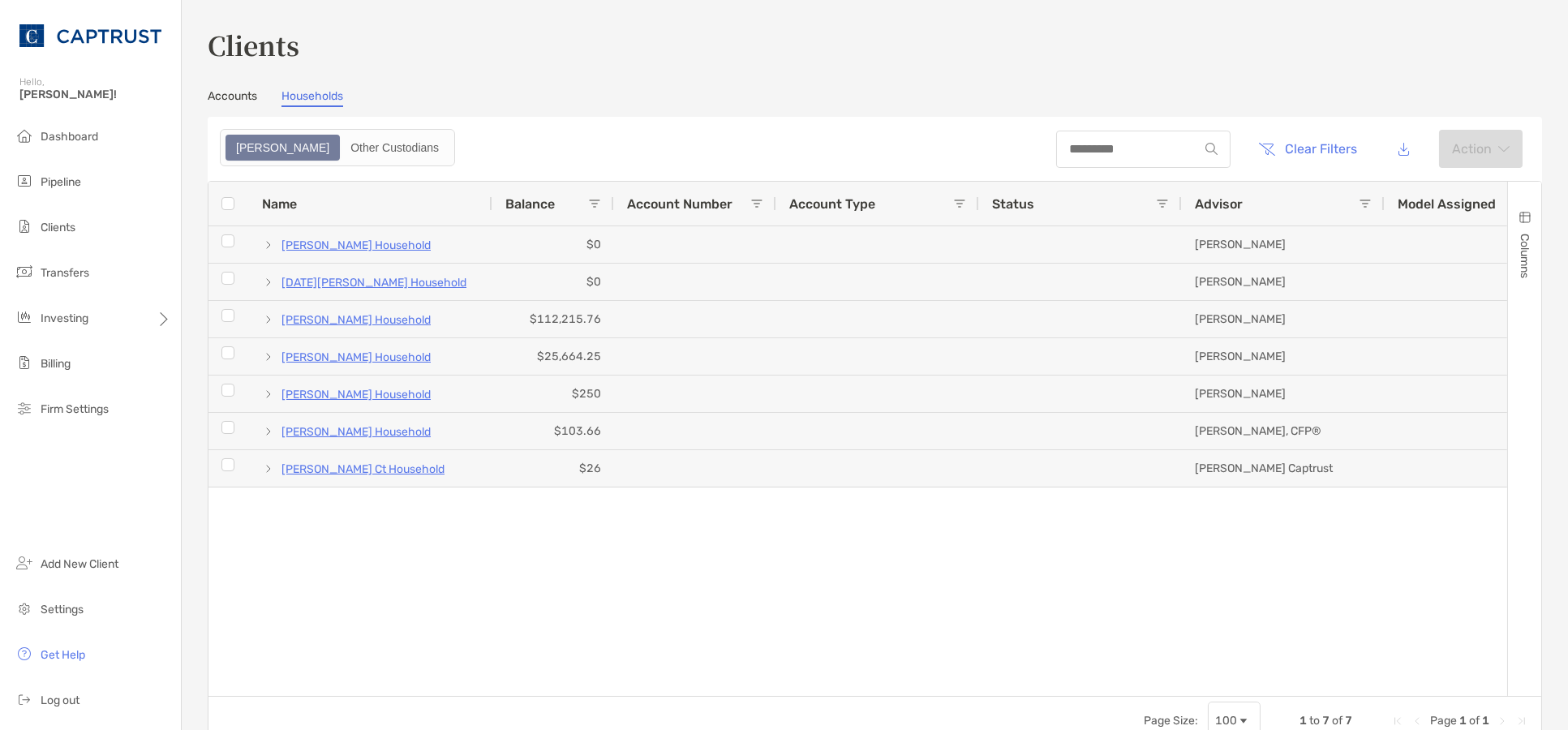
click at [254, 94] on link "Accounts" at bounding box center [232, 98] width 49 height 18
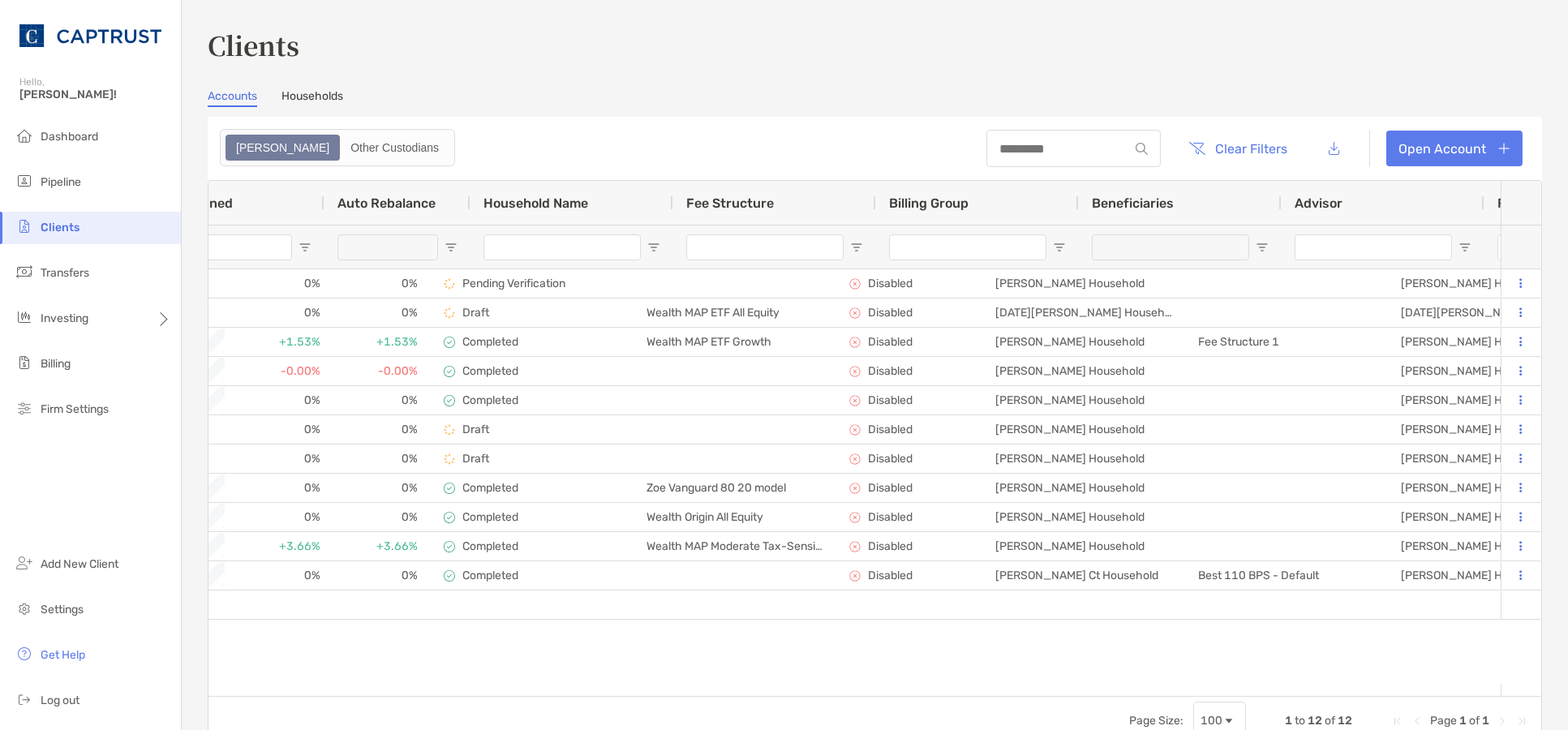
scroll to position [0, 1701]
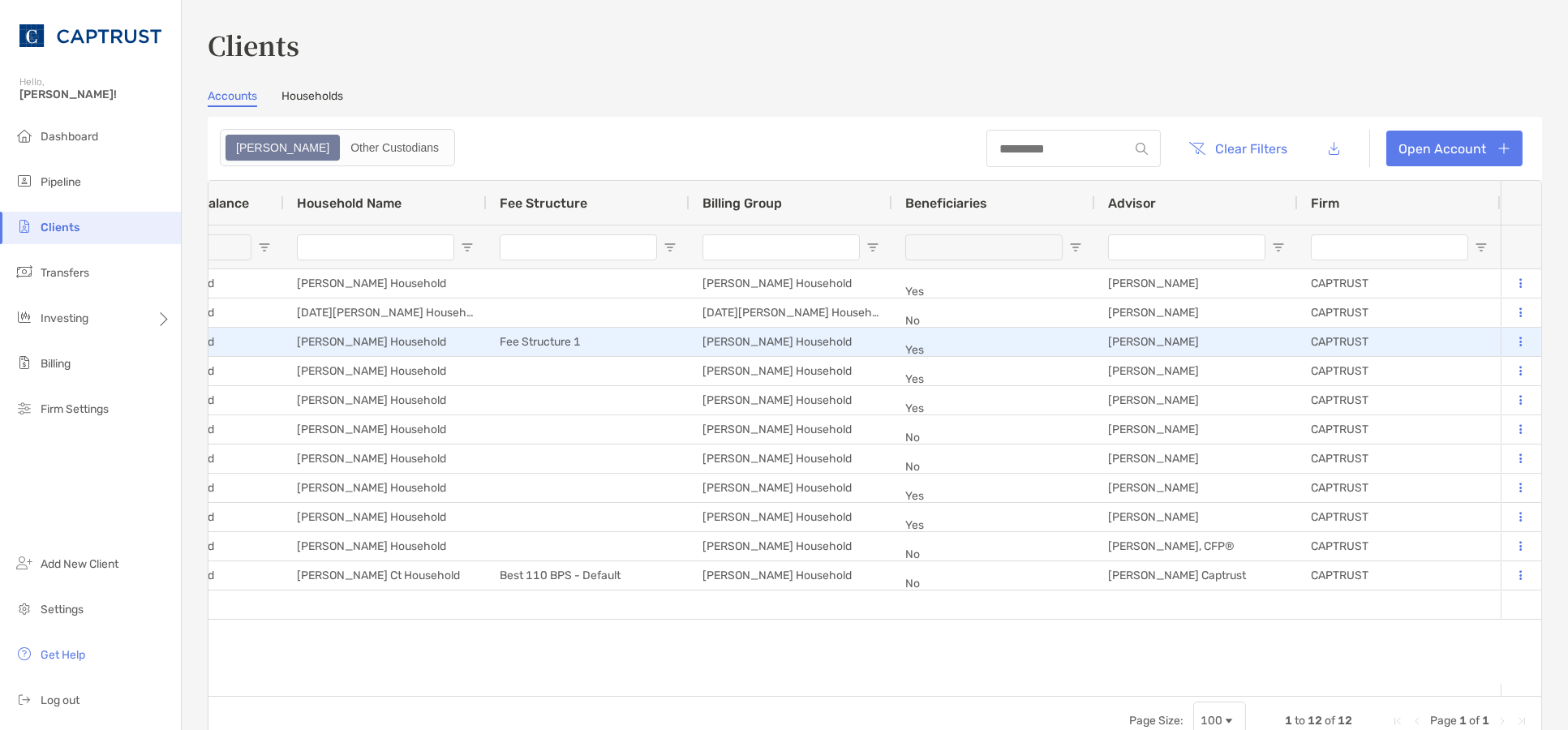
click at [1151, 345] on div "[PERSON_NAME]" at bounding box center [1196, 342] width 203 height 29
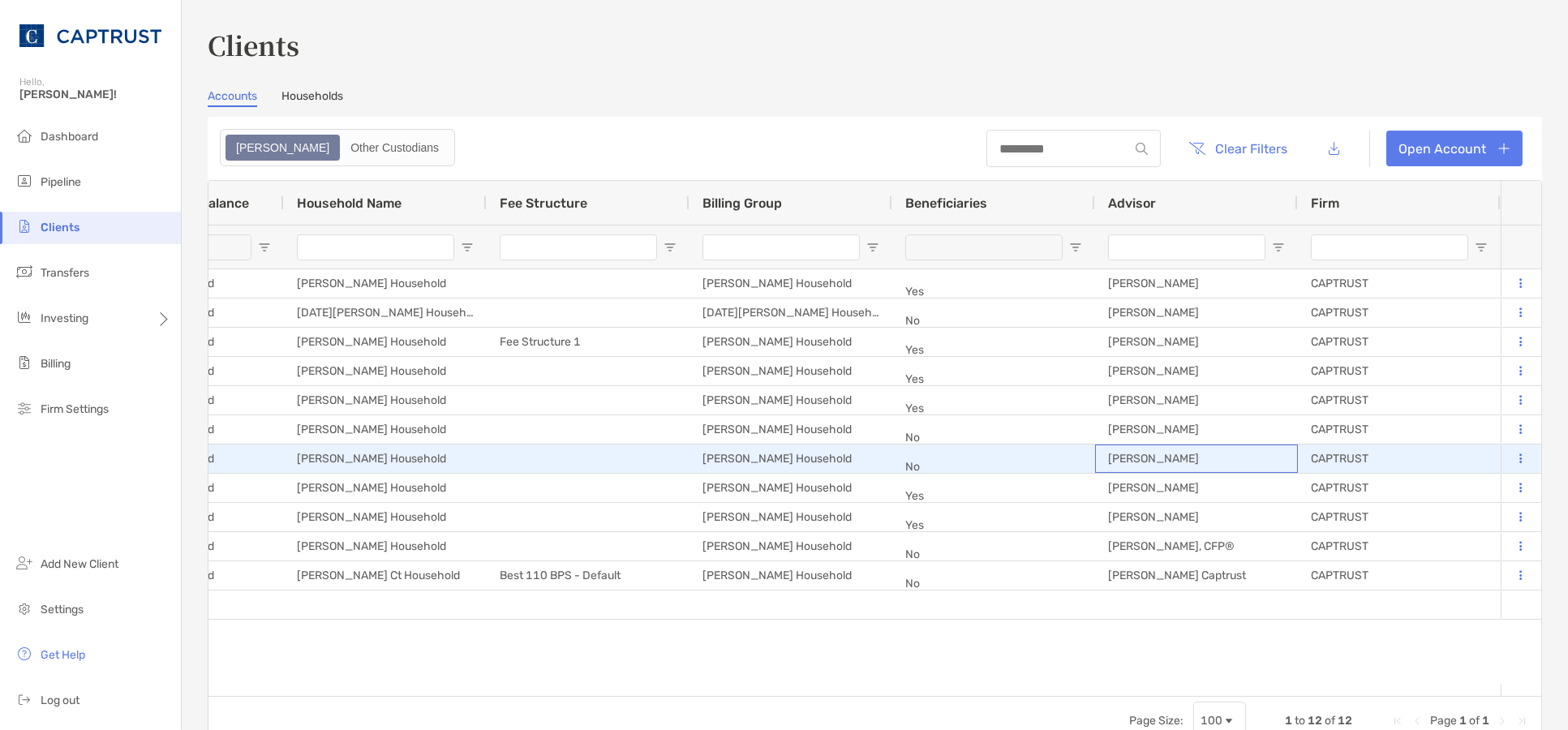
click at [1163, 458] on div "[PERSON_NAME]" at bounding box center [1196, 459] width 203 height 29
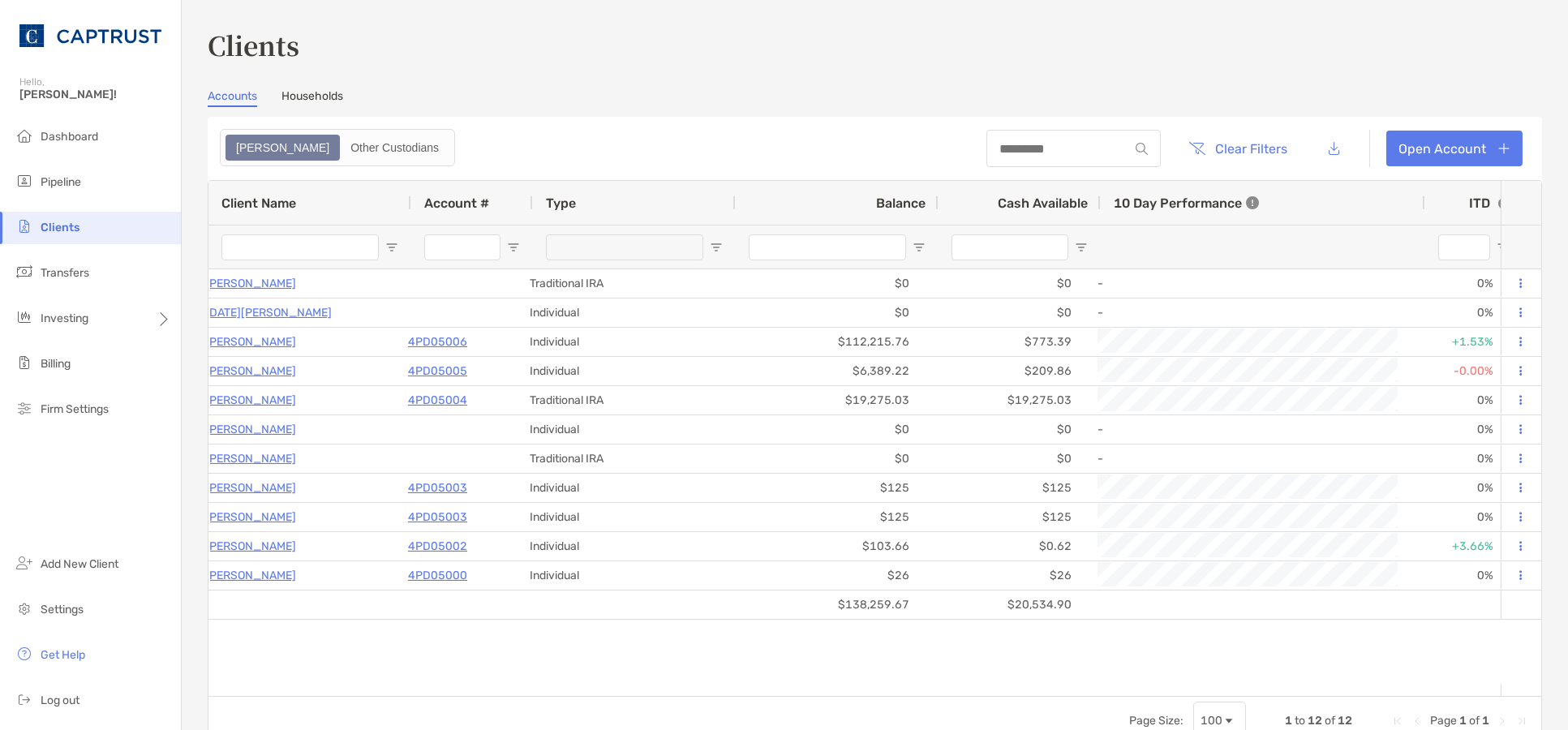
scroll to position [0, 0]
